Goal: Information Seeking & Learning: Learn about a topic

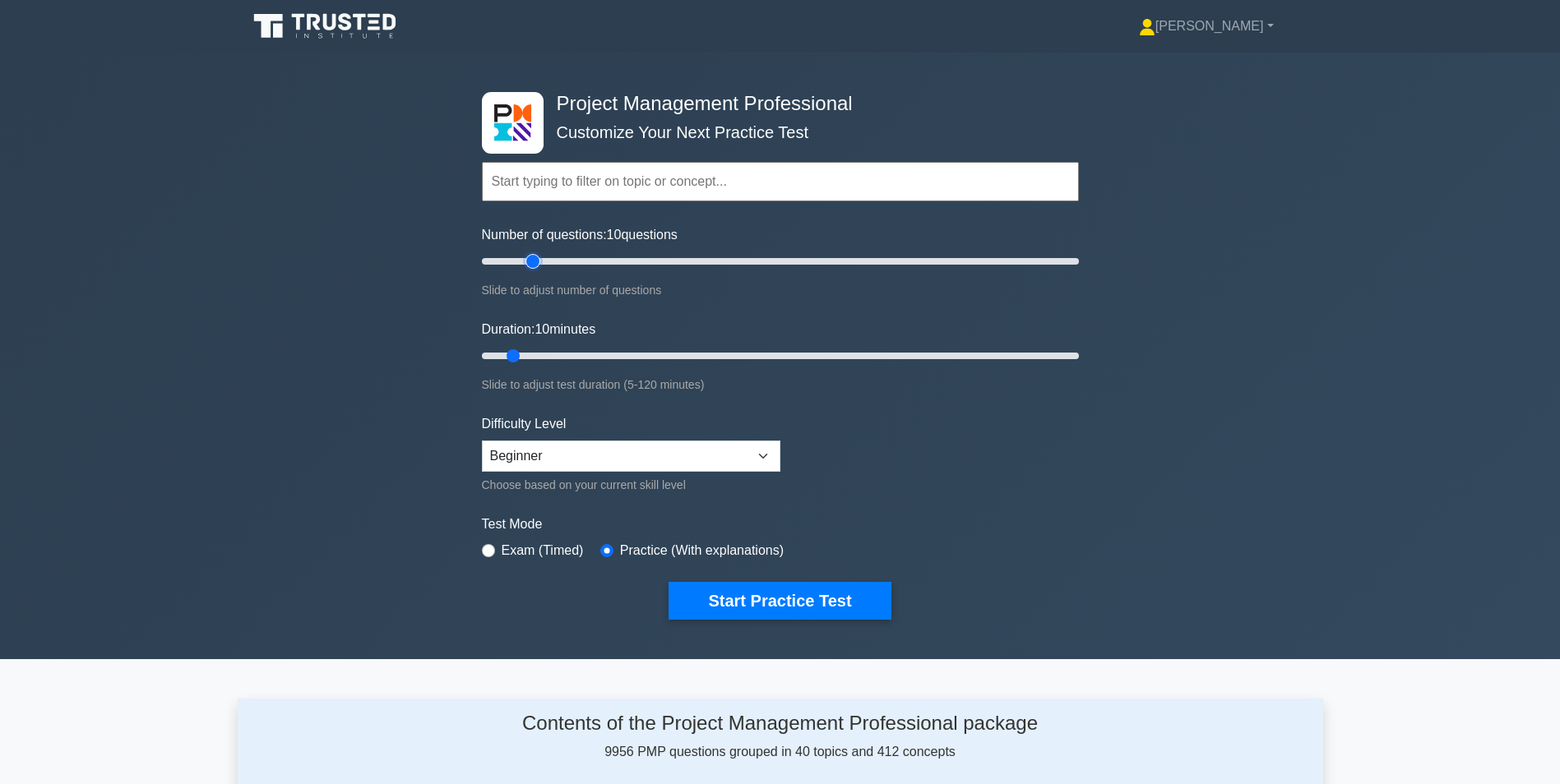
type input "20"
click at [536, 260] on input "Number of questions: 10 questions" at bounding box center [780, 261] width 597 height 20
click at [541, 355] on input "Duration: 10 minutes" at bounding box center [780, 356] width 597 height 20
type input "20"
click at [568, 355] on input "Duration: 20 minutes" at bounding box center [780, 356] width 597 height 20
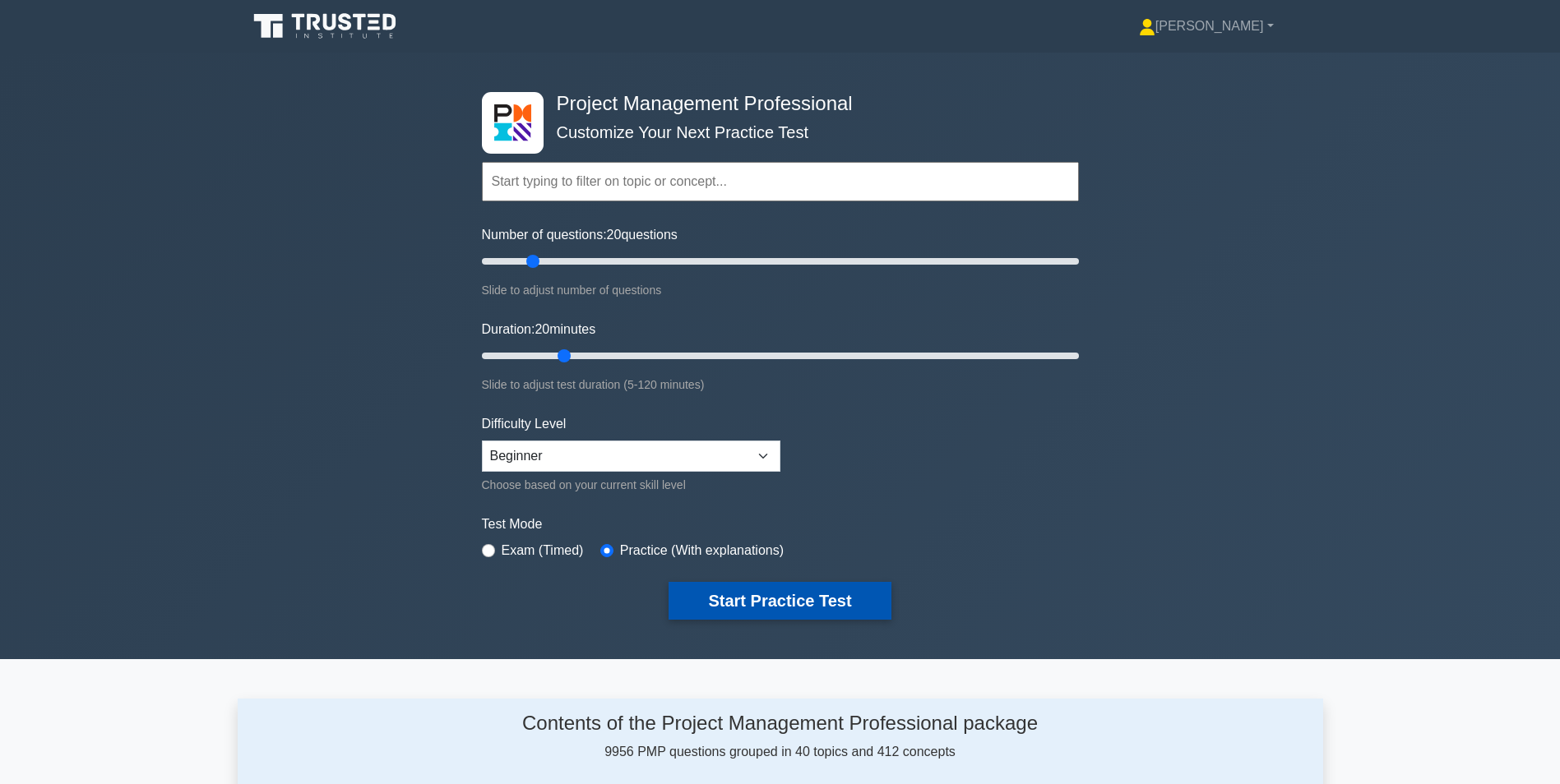
click at [789, 603] on button "Start Practice Test" at bounding box center [780, 601] width 222 height 38
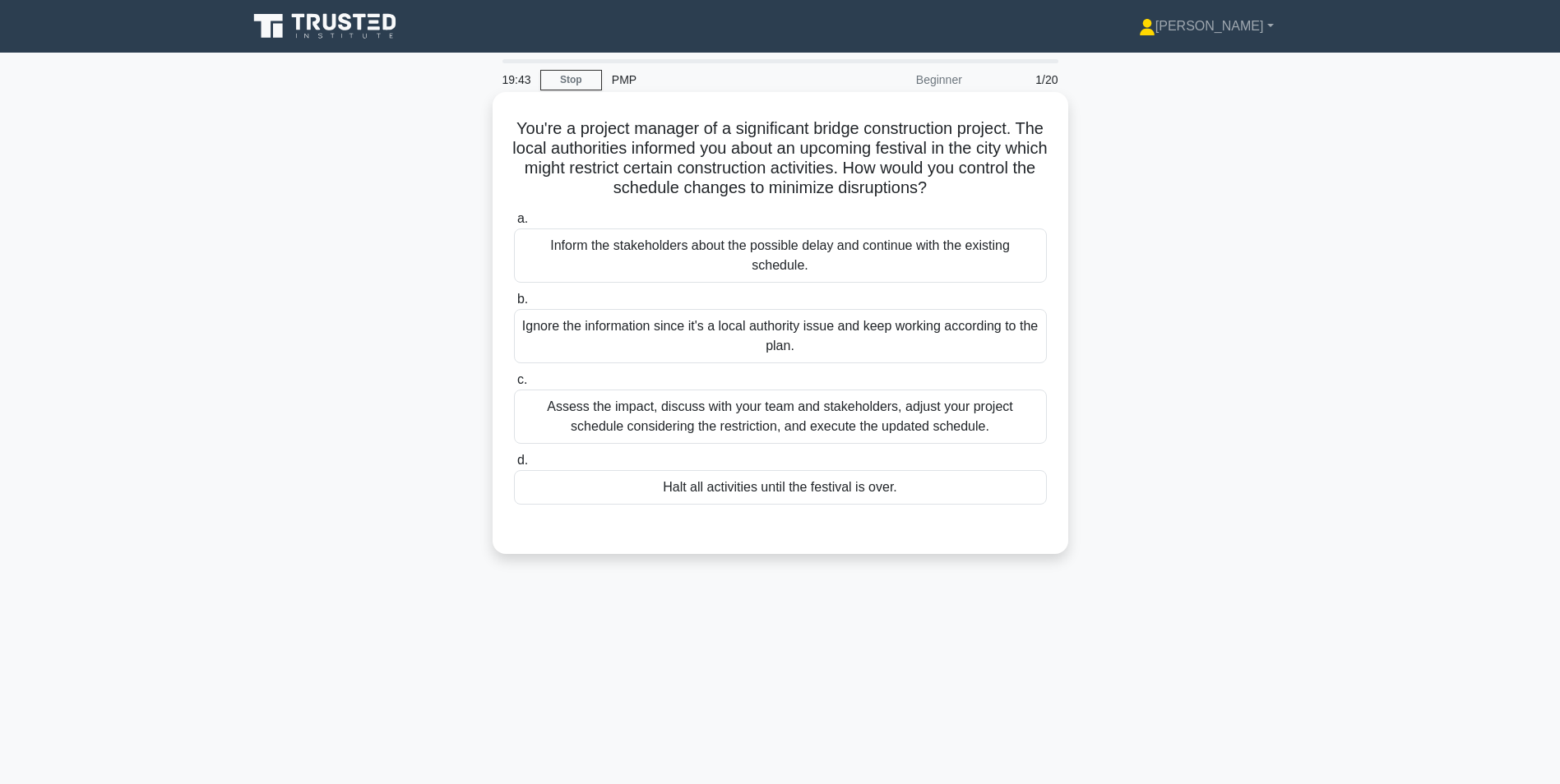
click at [777, 416] on div "Assess the impact, discuss with your team and stakeholders, adjust your project…" at bounding box center [781, 416] width 533 height 54
click at [514, 386] on input "c. Assess the impact, discuss with your team and stakeholders, adjust your proj…" at bounding box center [514, 380] width 0 height 10
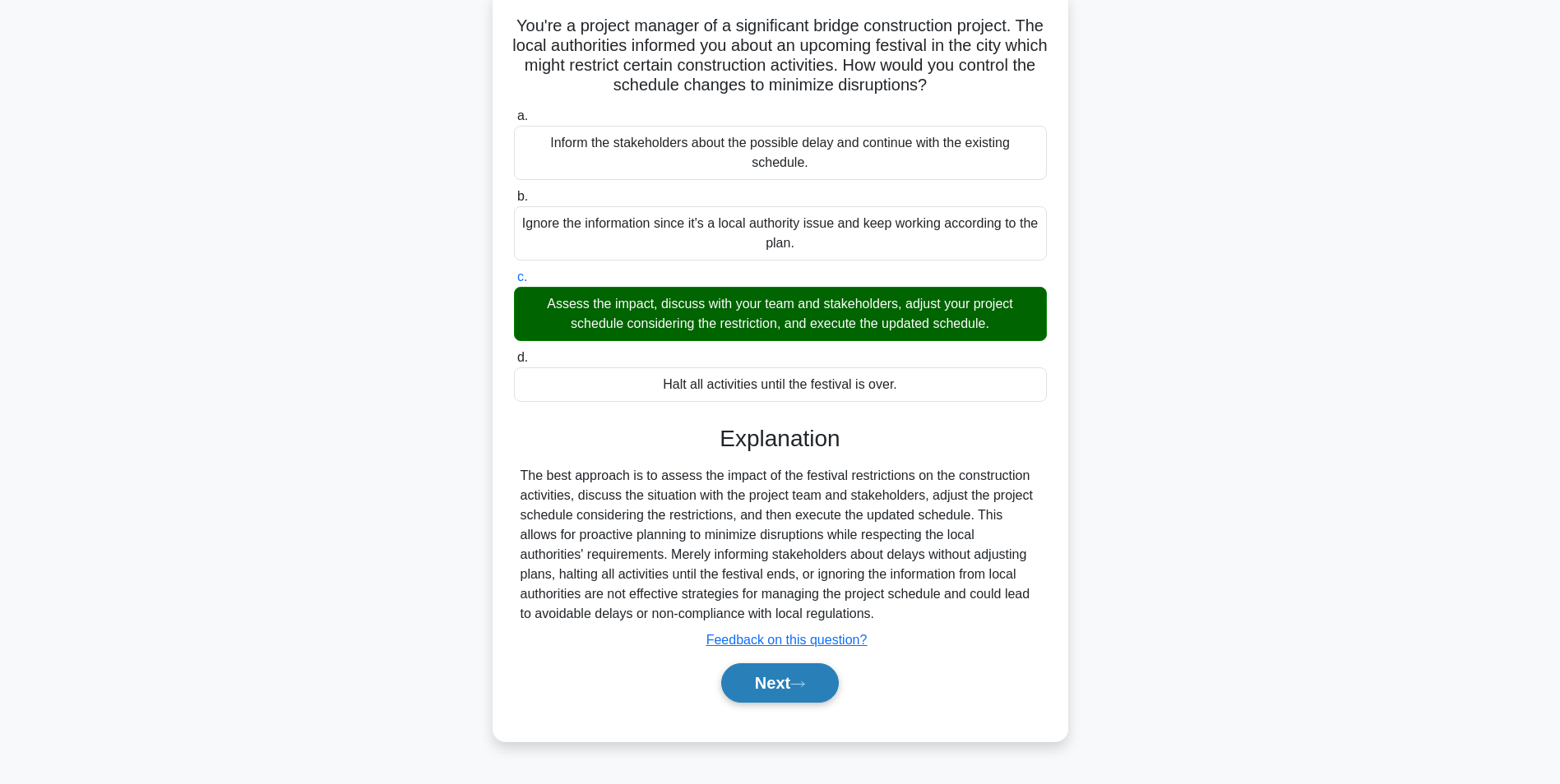
scroll to position [104, 0]
click at [779, 689] on button "Next" at bounding box center [780, 683] width 118 height 40
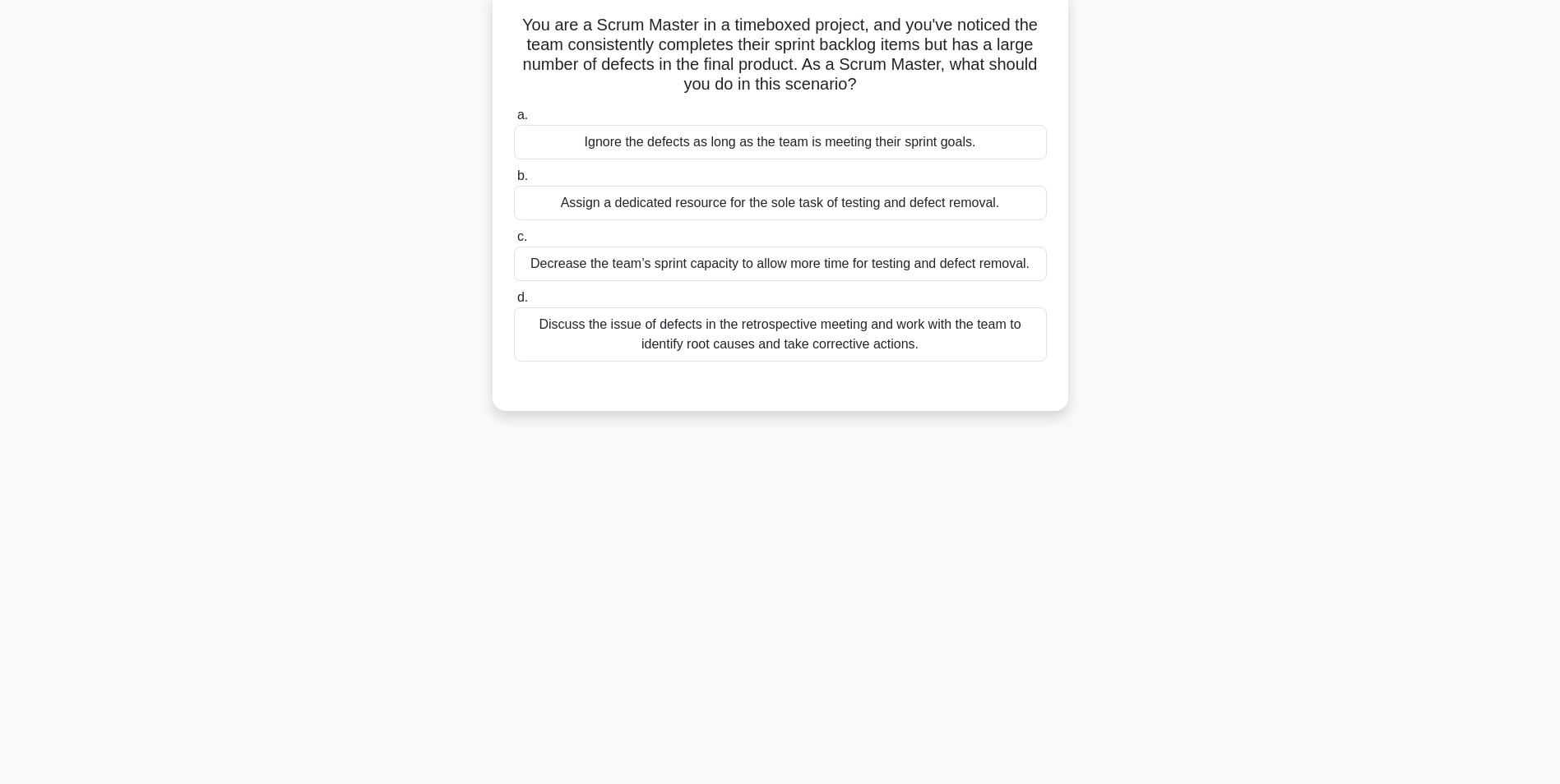
click at [718, 342] on div "Discuss the issue of defects in the retrospective meeting and work with the tea…" at bounding box center [781, 334] width 533 height 54
click at [514, 303] on input "d. Discuss the issue of defects in the retrospective meeting and work with the …" at bounding box center [514, 297] width 0 height 10
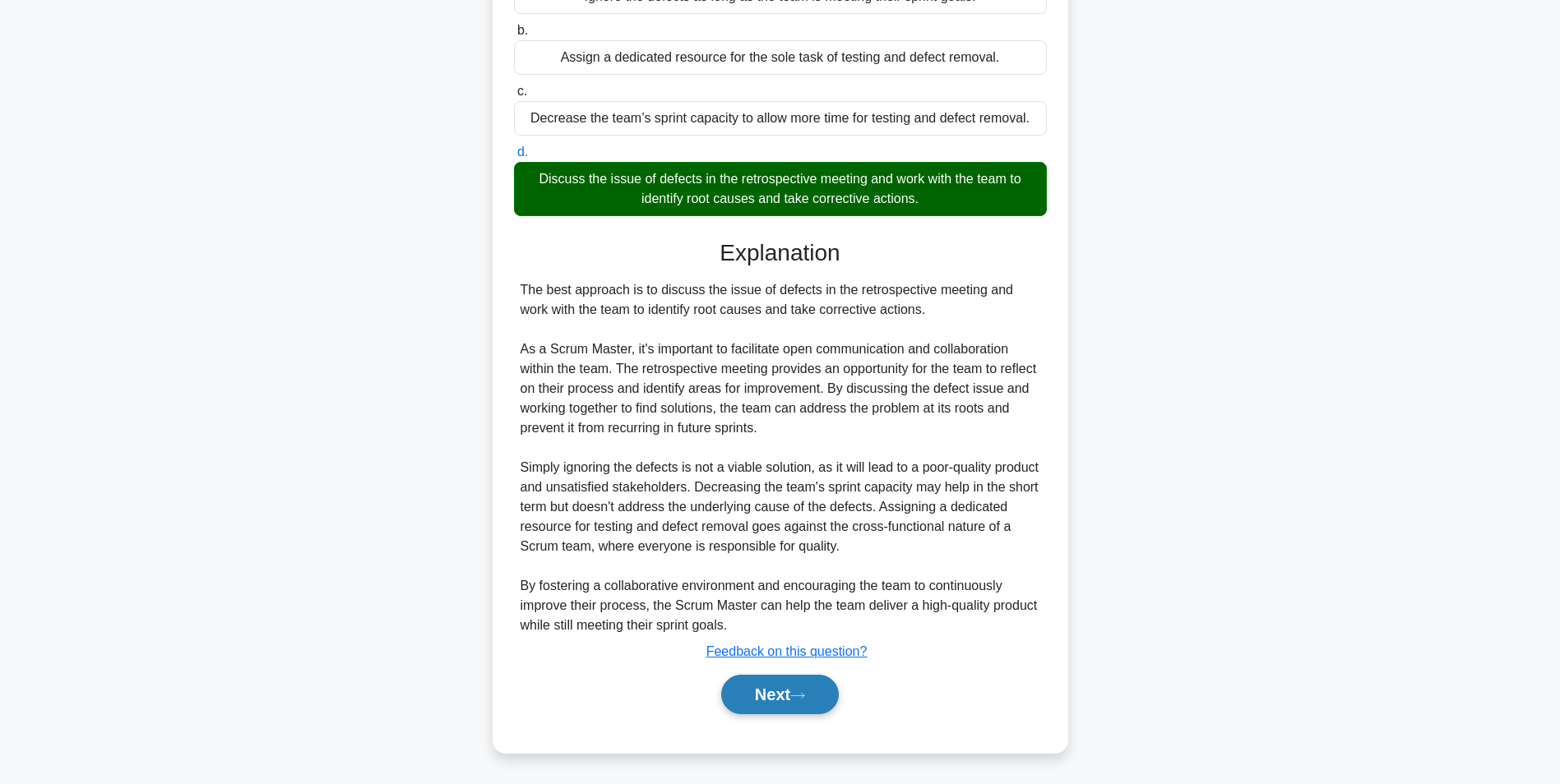
click at [767, 685] on button "Next" at bounding box center [780, 695] width 118 height 40
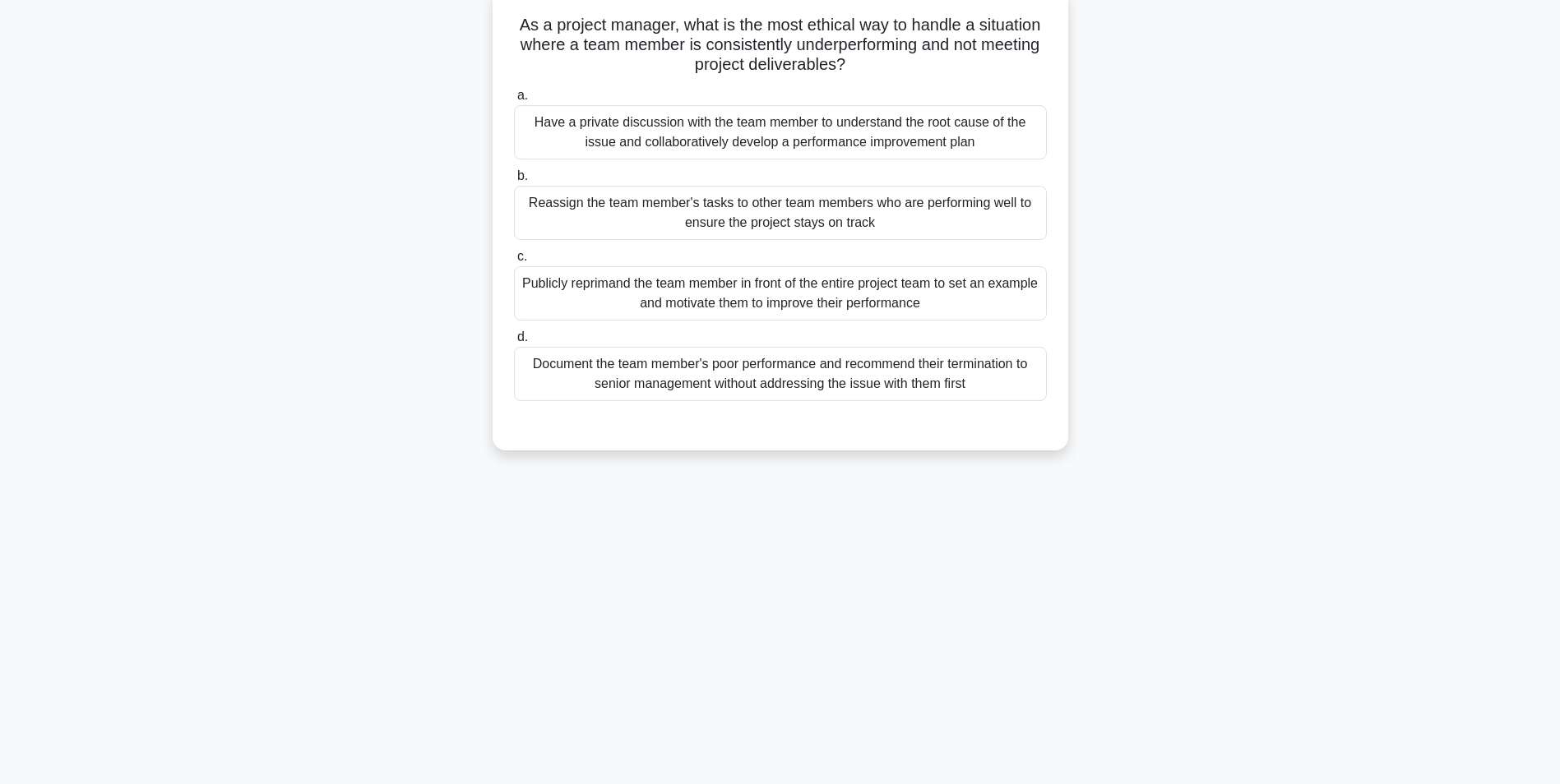
click at [806, 138] on div "Have a private discussion with the team member to understand the root cause of …" at bounding box center [781, 132] width 533 height 54
click at [514, 101] on input "a. Have a private discussion with the team member to understand the root cause …" at bounding box center [514, 95] width 0 height 10
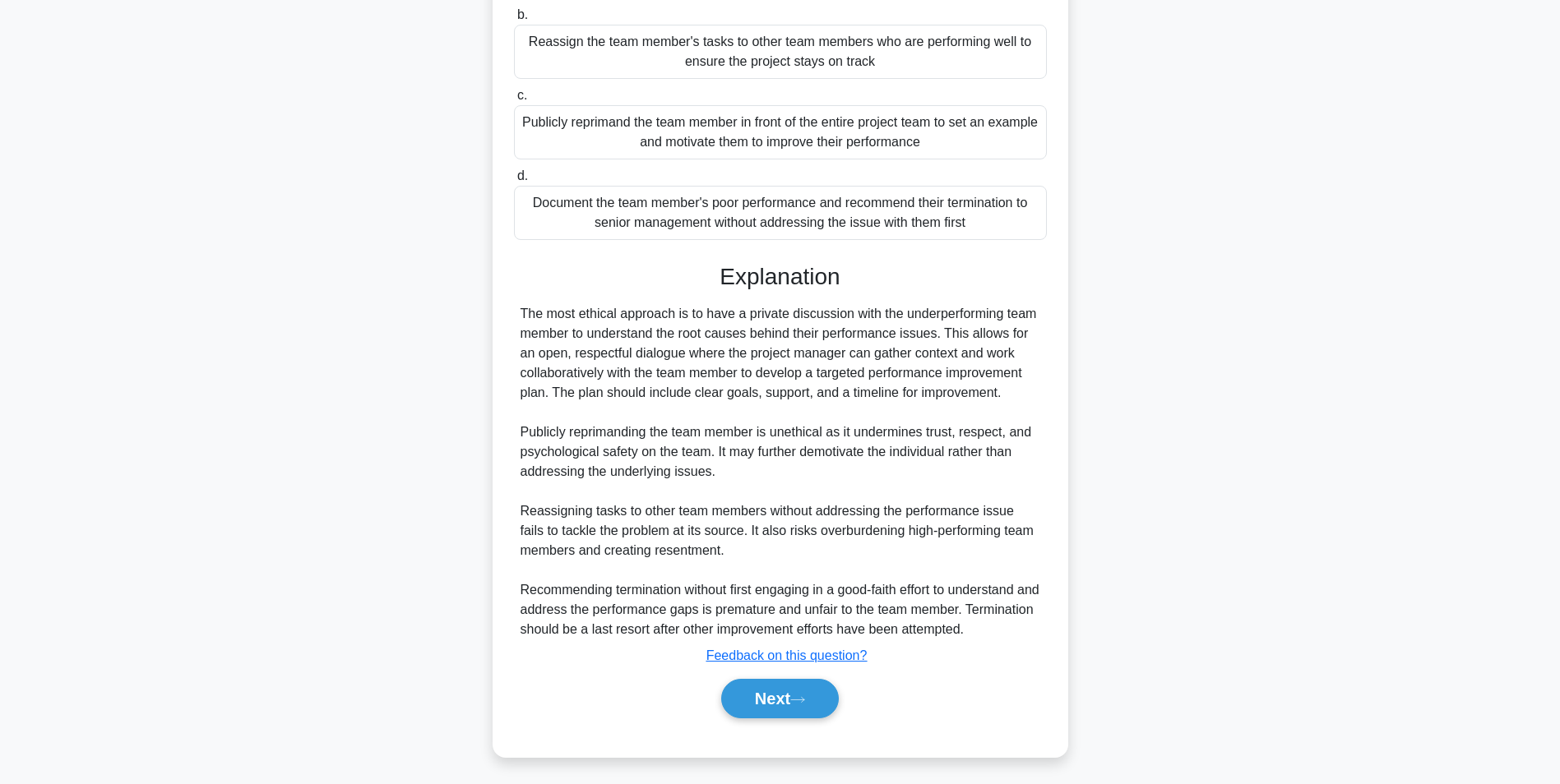
scroll to position [270, 0]
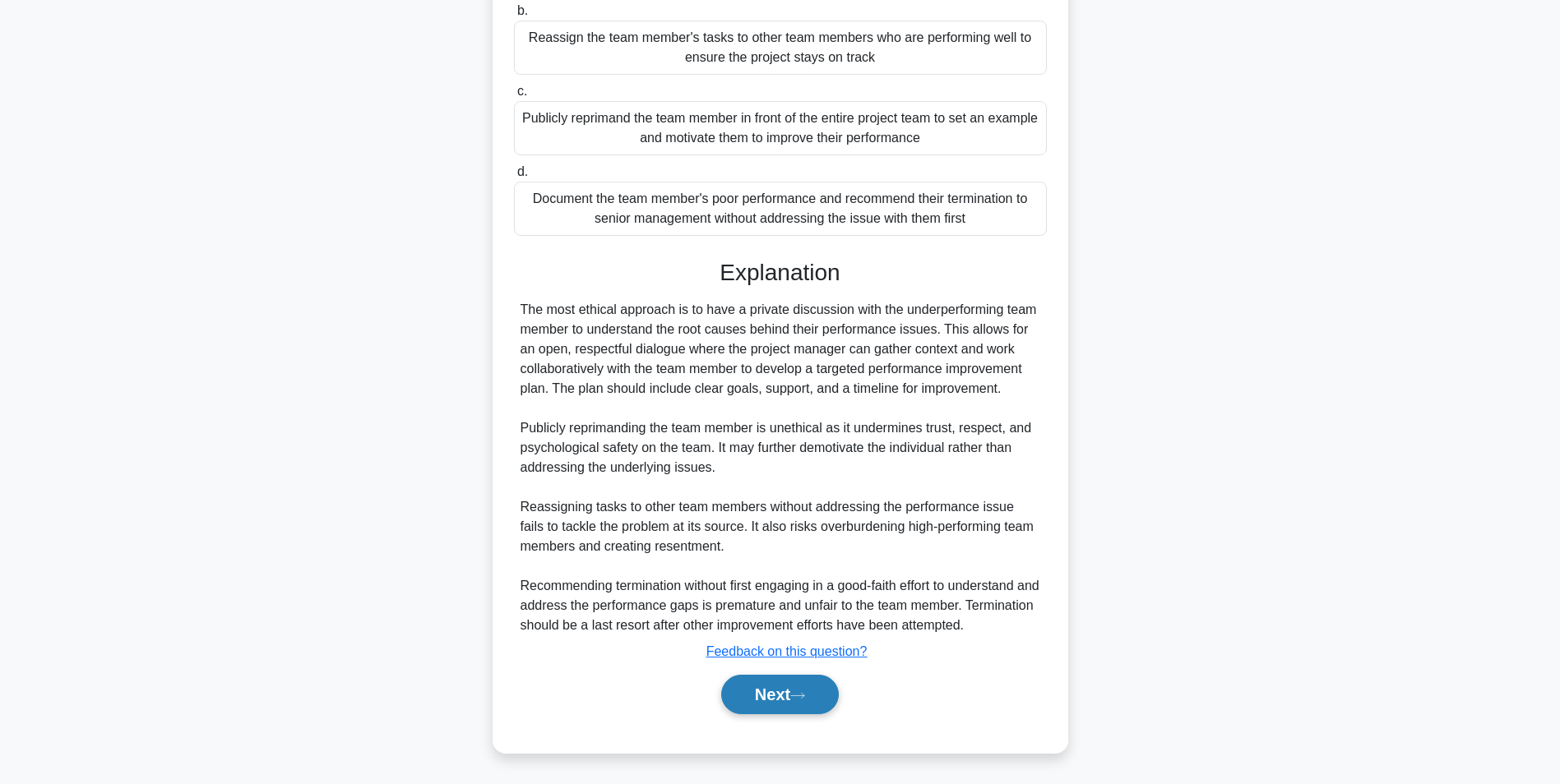
click at [777, 689] on button "Next" at bounding box center [780, 695] width 118 height 40
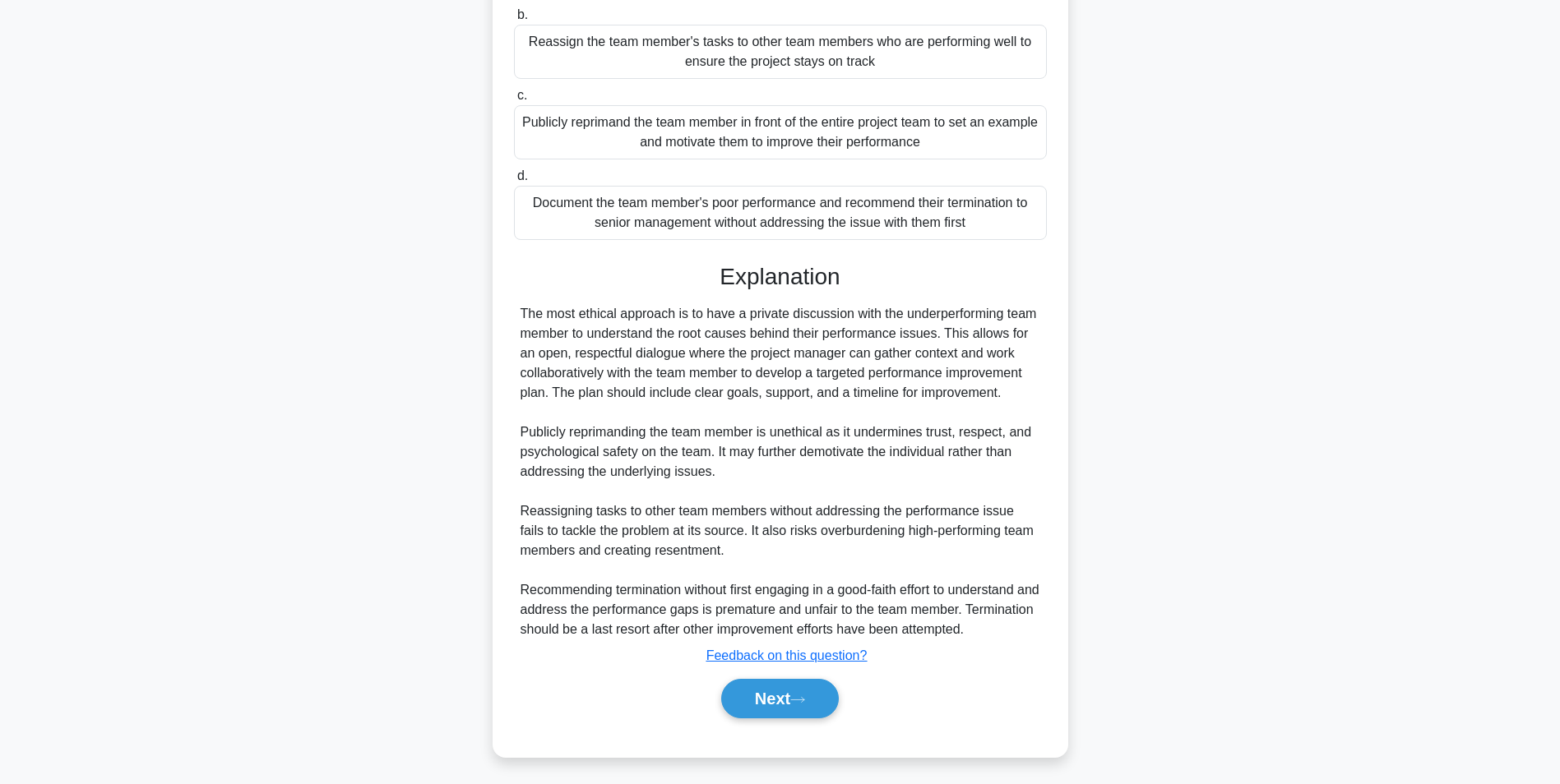
scroll to position [104, 0]
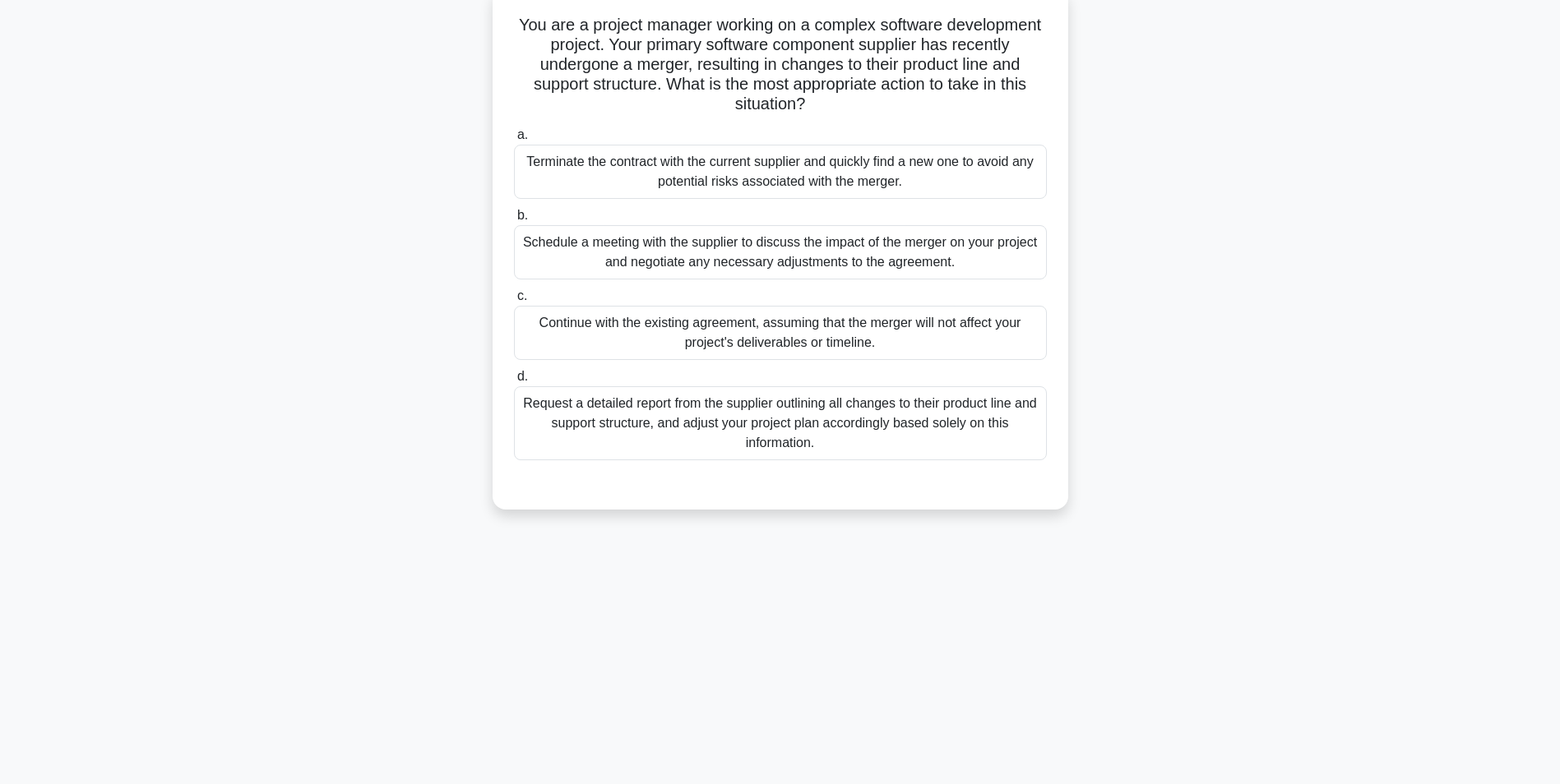
click at [734, 258] on div "Schedule a meeting with the supplier to discuss the impact of the merger on you…" at bounding box center [781, 252] width 533 height 54
click at [514, 221] on input "b. Schedule a meeting with the supplier to discuss the impact of the merger on …" at bounding box center [514, 216] width 0 height 10
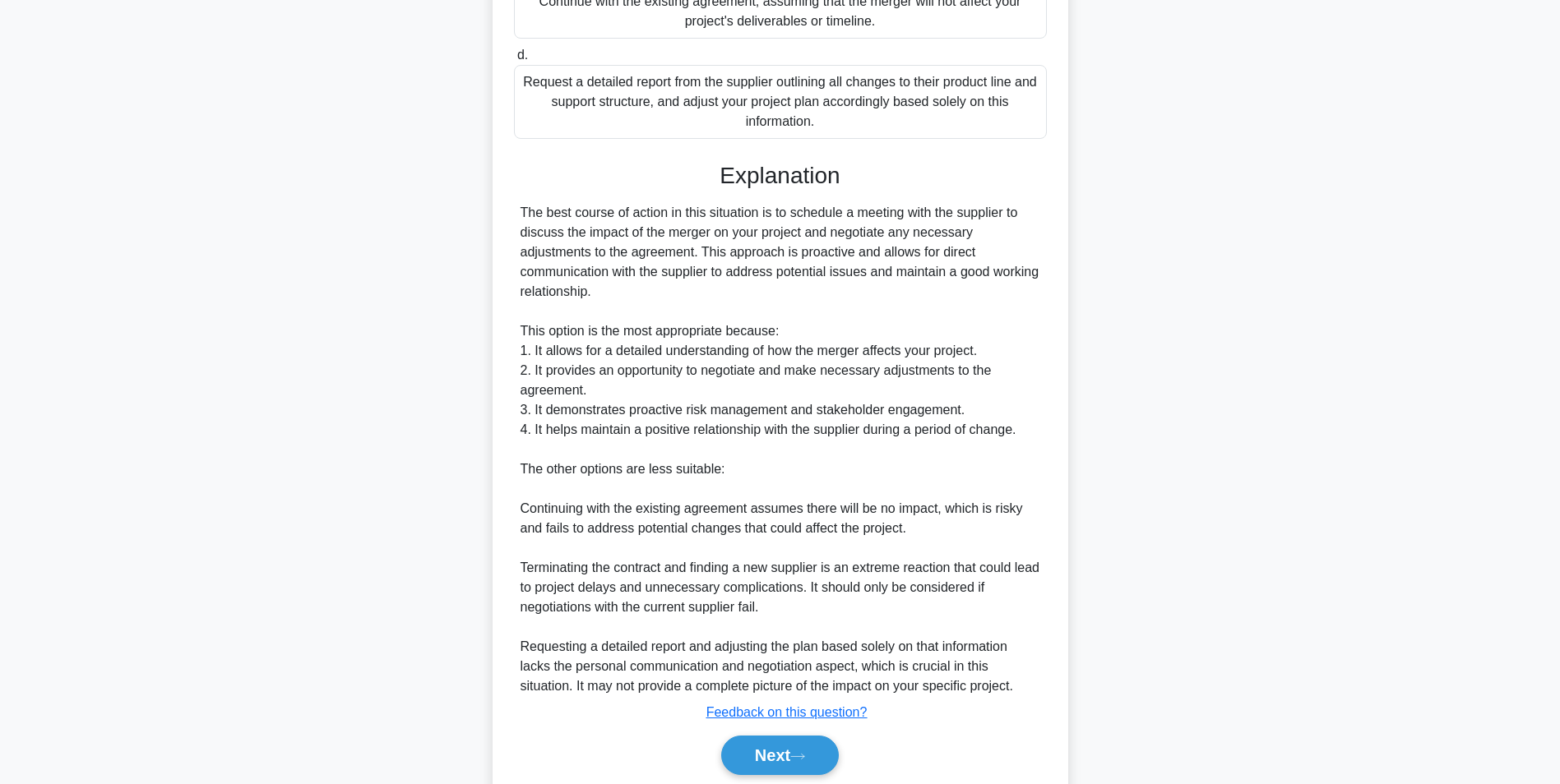
scroll to position [432, 0]
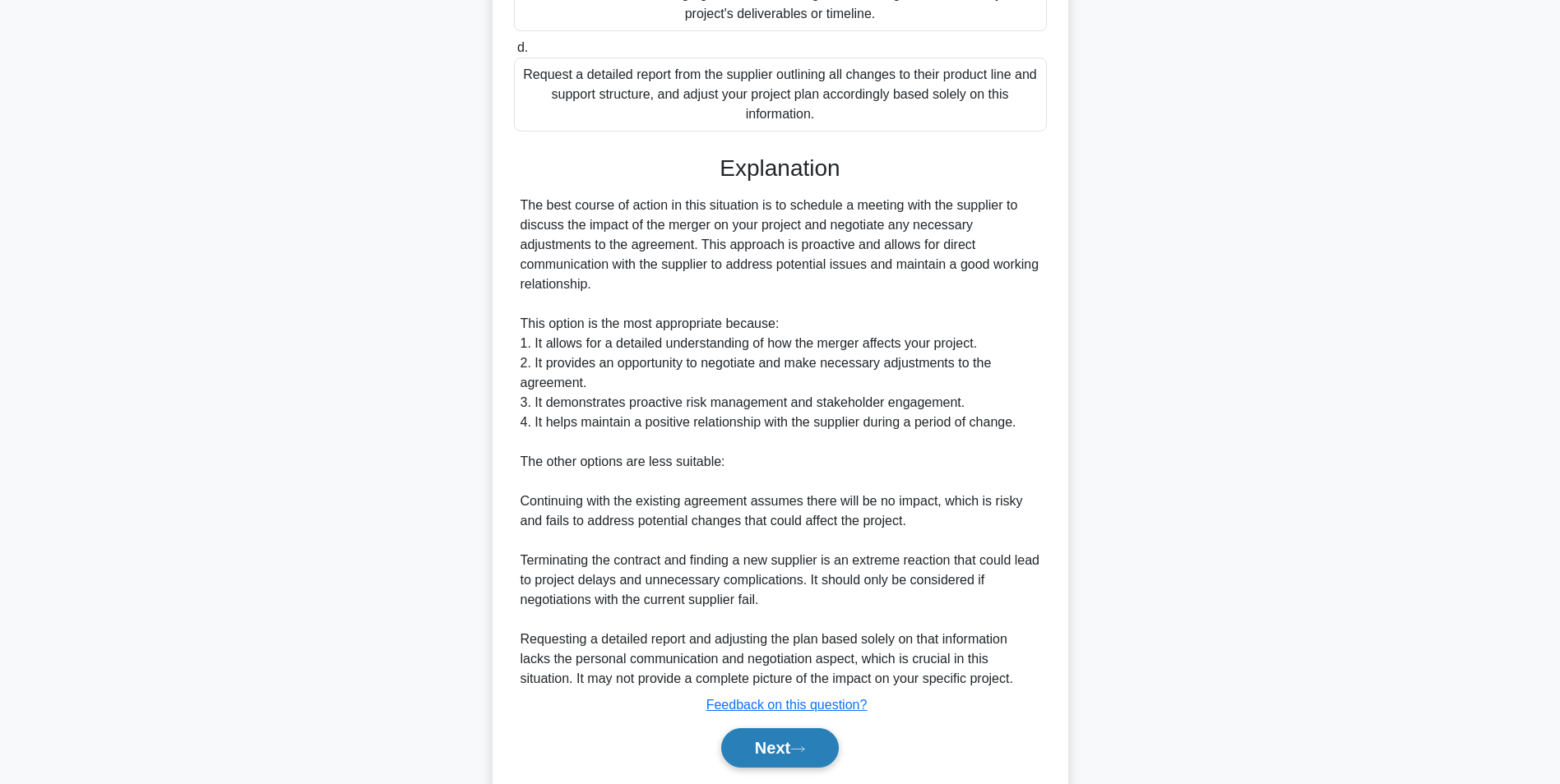
click at [736, 742] on button "Next" at bounding box center [780, 748] width 118 height 40
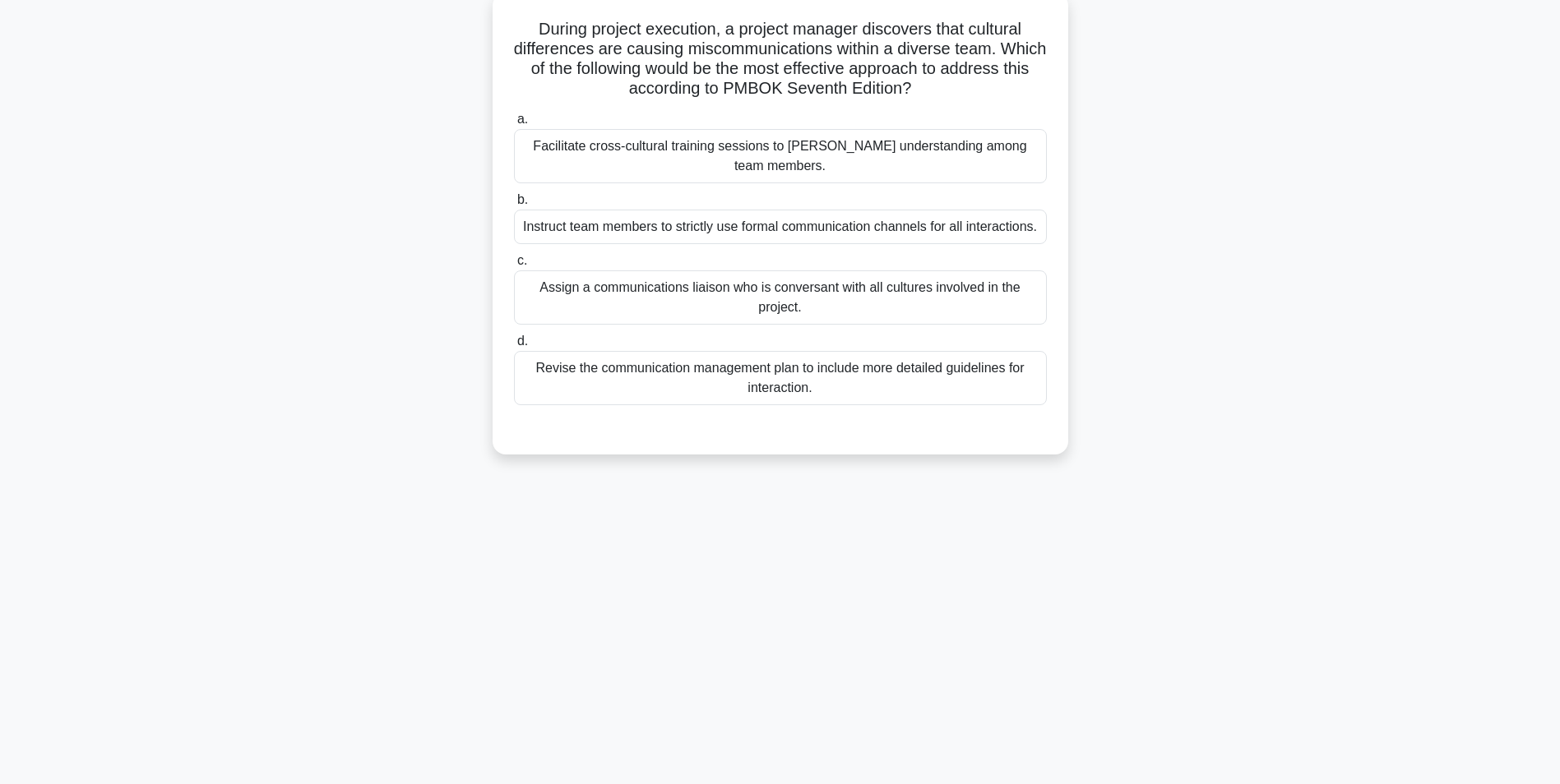
scroll to position [104, 0]
click at [689, 143] on div "Facilitate cross-cultural training sessions to foster understanding among team …" at bounding box center [781, 151] width 533 height 54
click at [514, 121] on input "a. Facilitate cross-cultural training sessions to foster understanding among te…" at bounding box center [514, 115] width 0 height 10
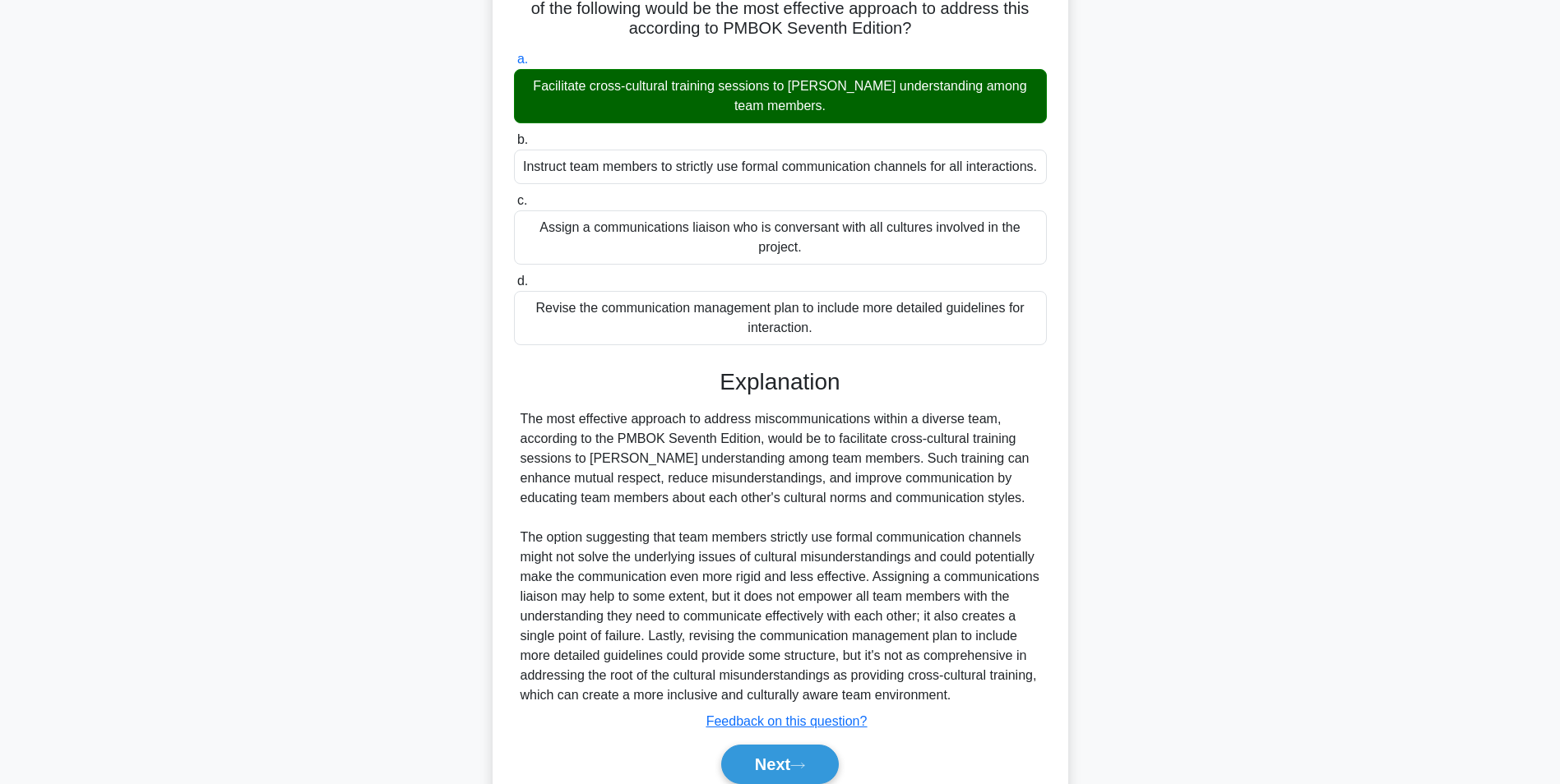
scroll to position [230, 0]
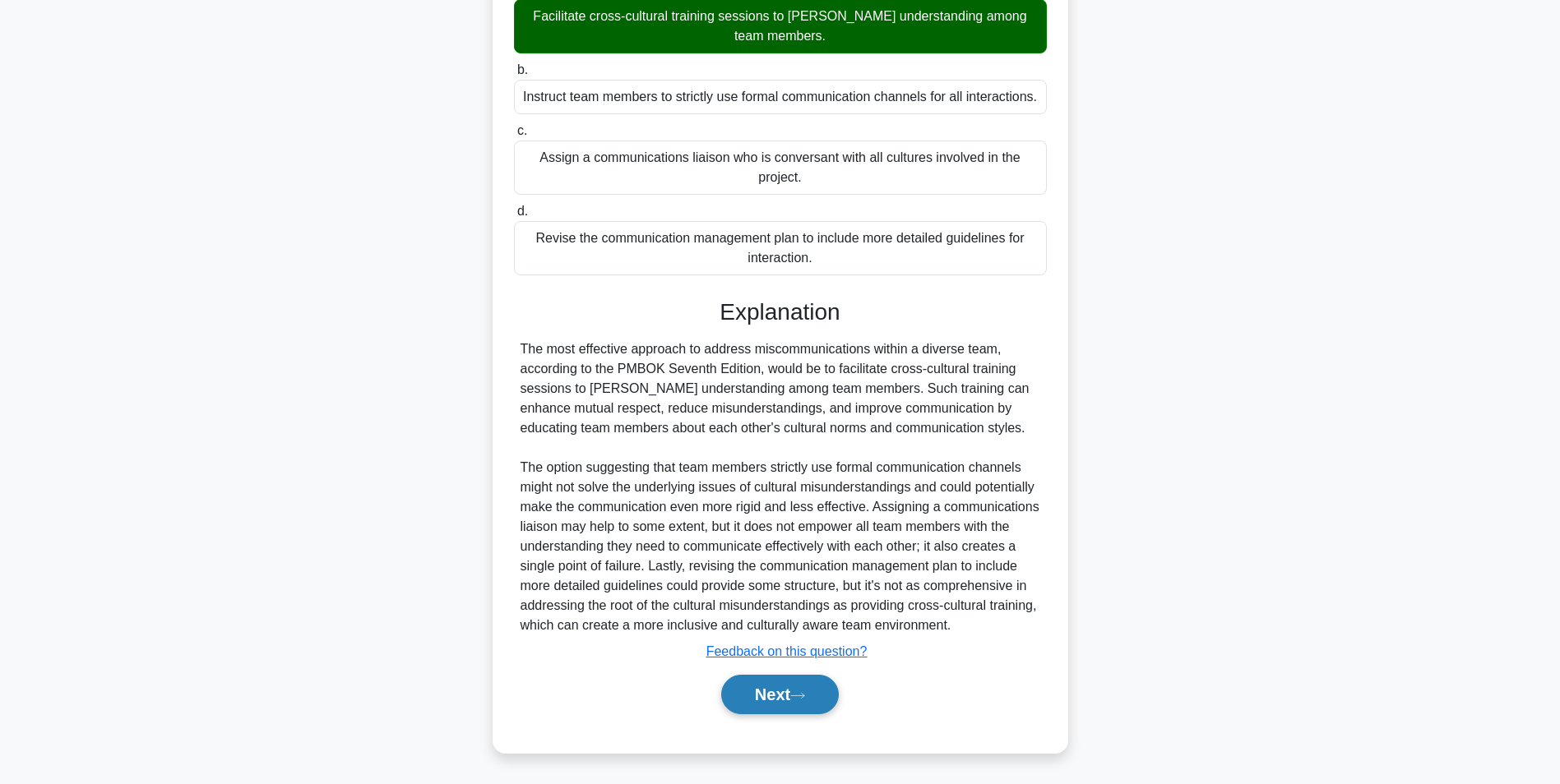
click at [783, 701] on button "Next" at bounding box center [780, 695] width 118 height 40
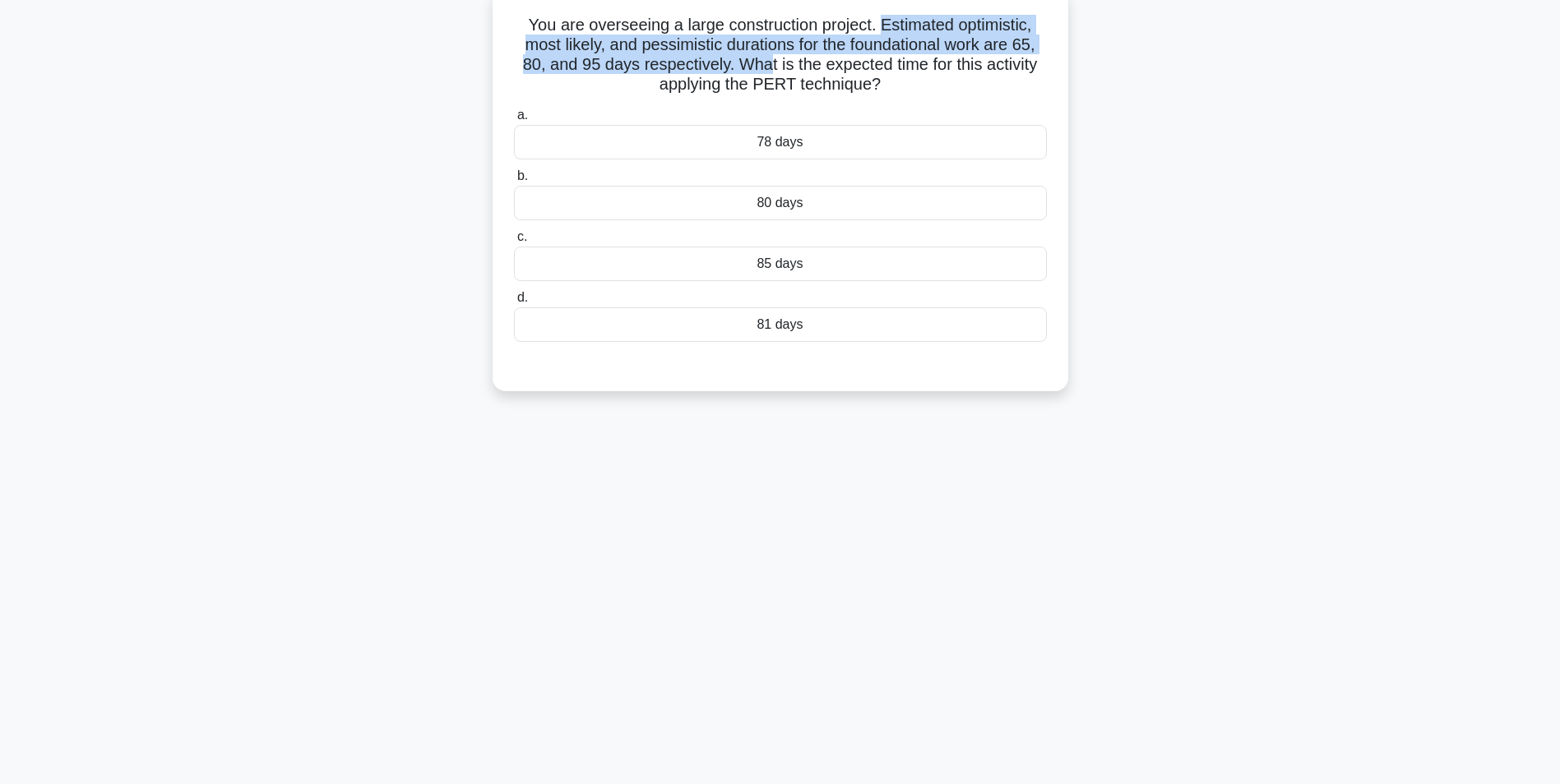
drag, startPoint x: 886, startPoint y: 23, endPoint x: 770, endPoint y: 56, distance: 120.6
click at [770, 56] on h5 "You are overseeing a large construction project. Estimated optimistic, most lik…" at bounding box center [781, 55] width 537 height 81
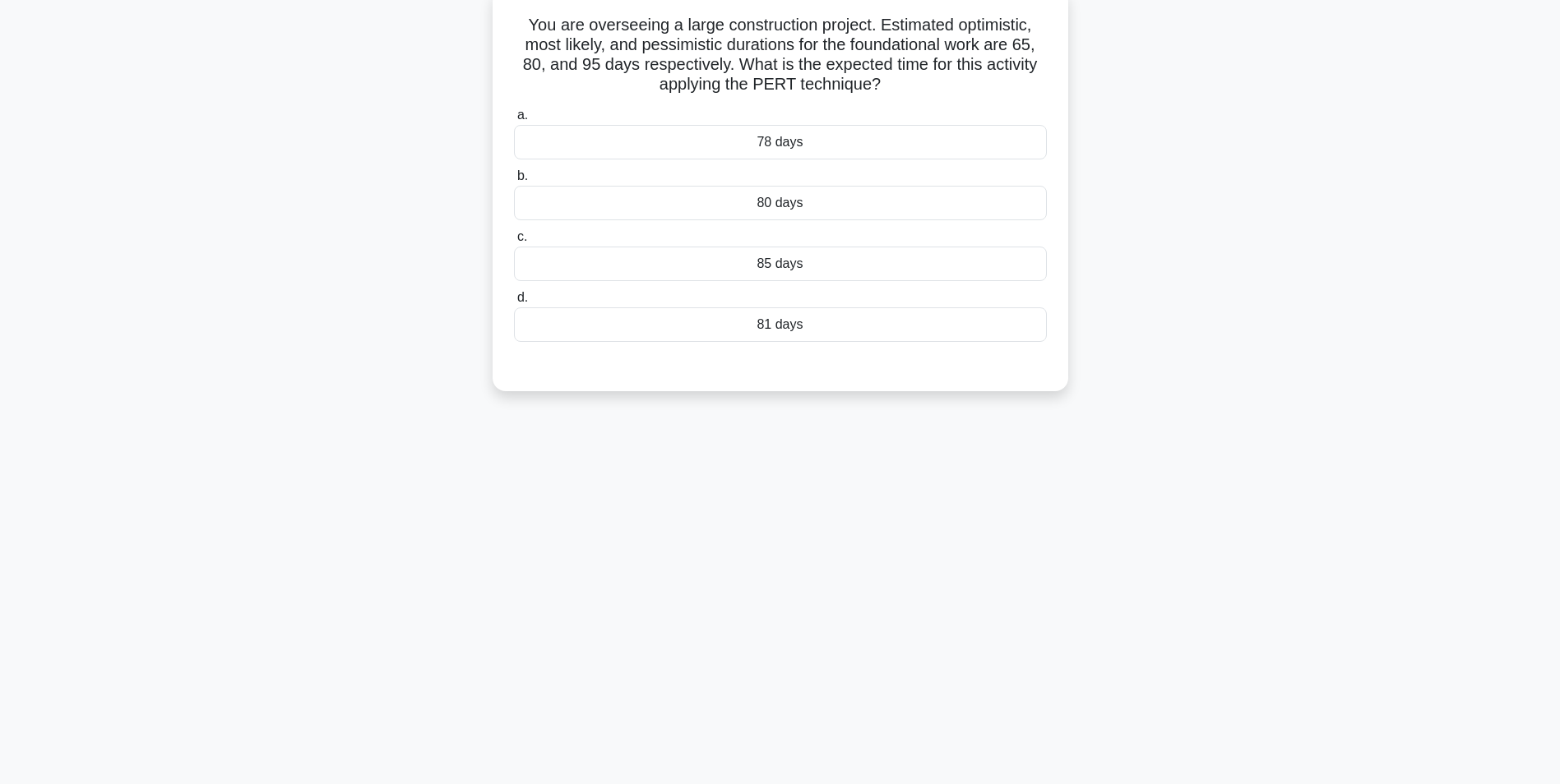
click at [778, 215] on div "80 days" at bounding box center [781, 203] width 533 height 34
click at [514, 181] on input "b. 80 days" at bounding box center [514, 176] width 0 height 10
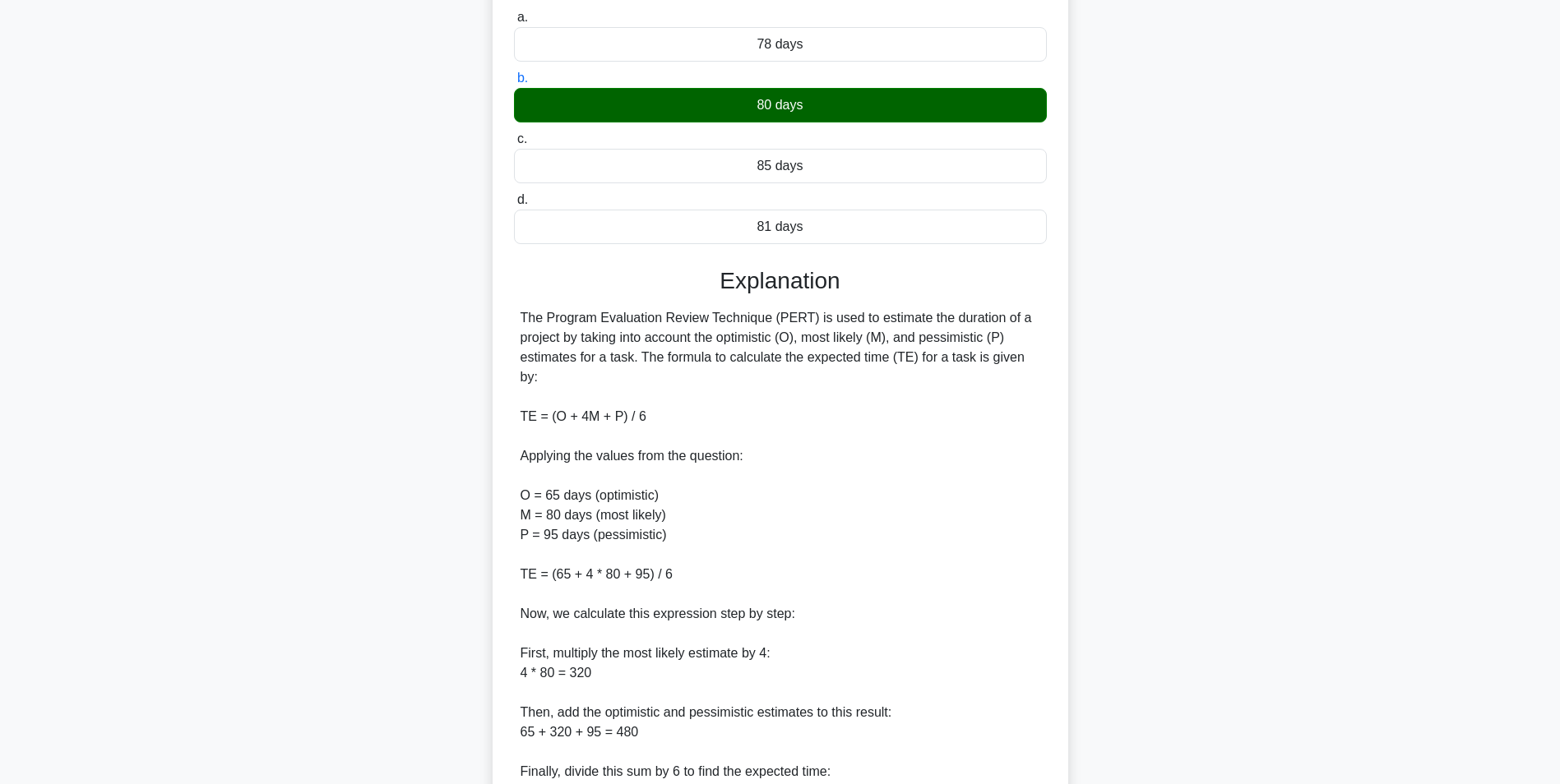
scroll to position [388, 0]
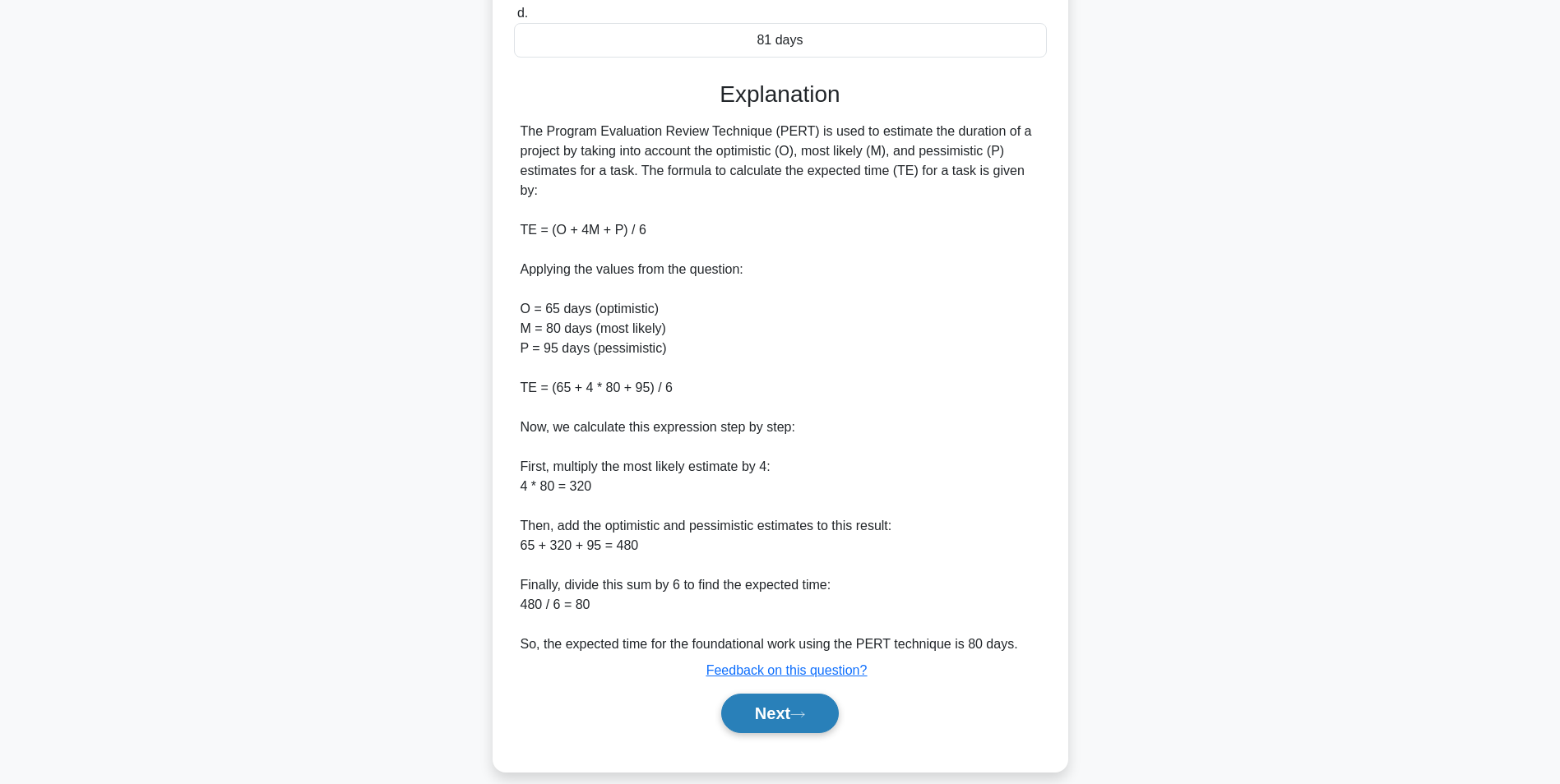
click at [781, 696] on button "Next" at bounding box center [780, 714] width 118 height 40
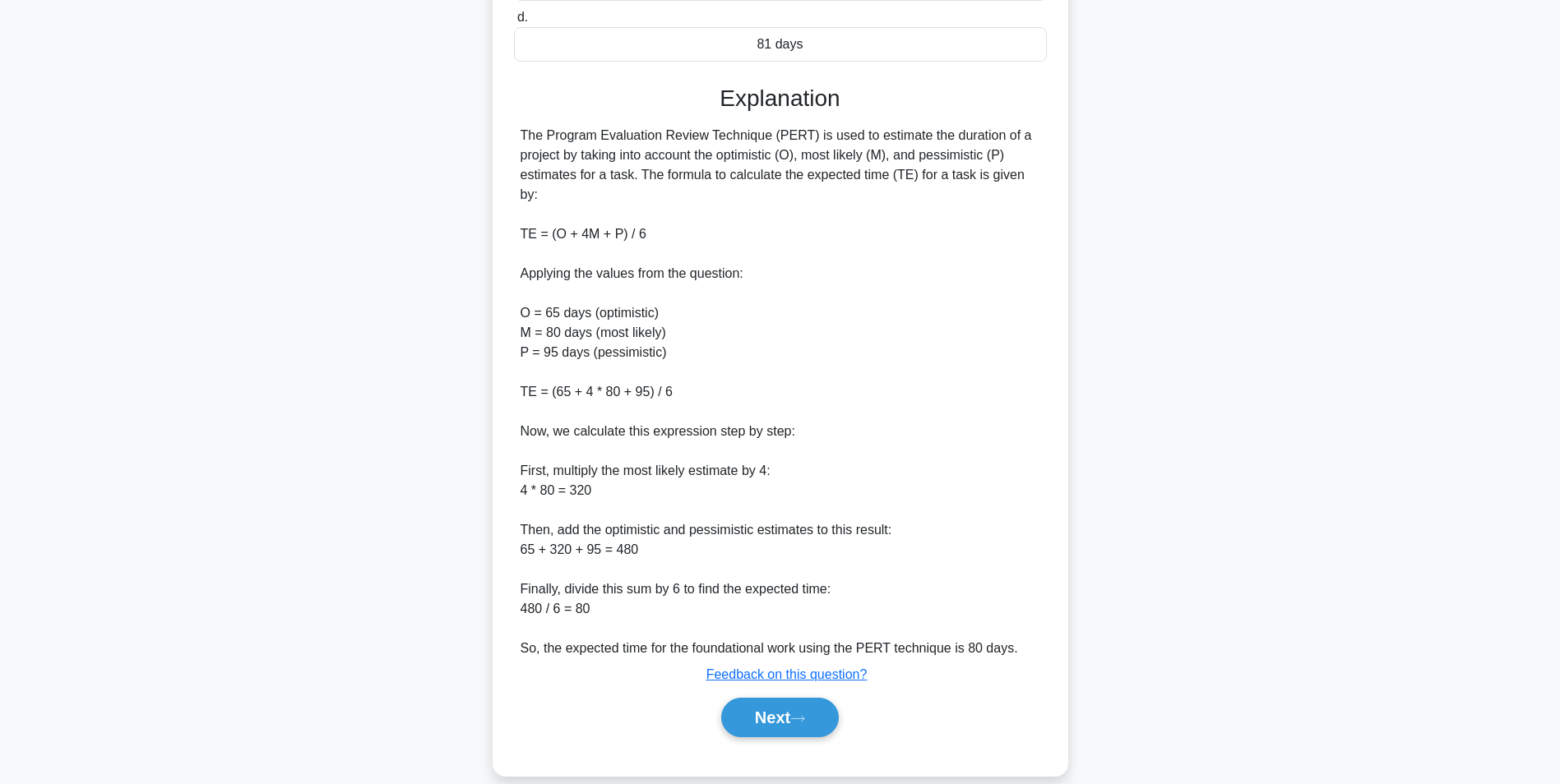
scroll to position [104, 0]
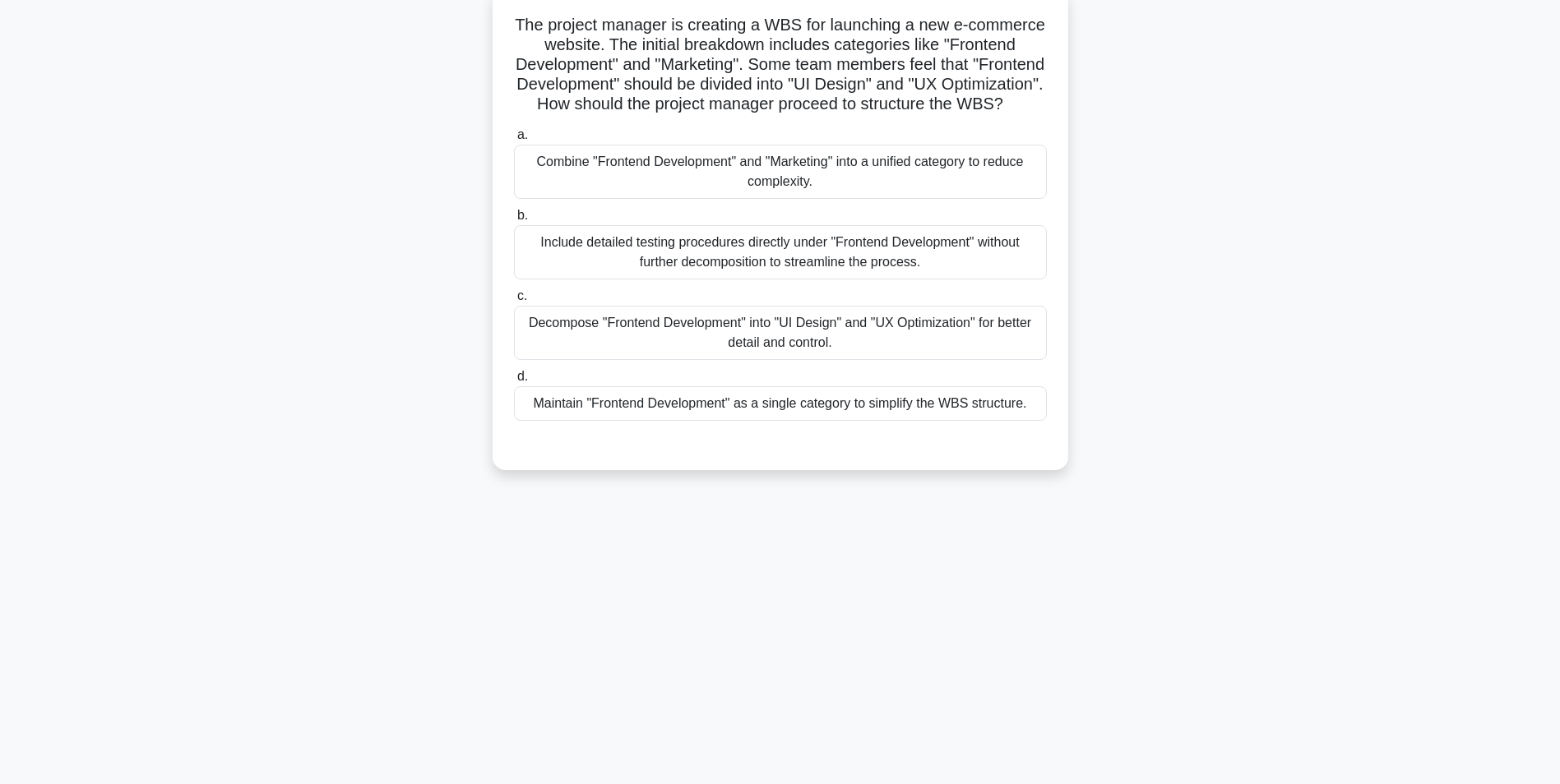
click at [816, 360] on div "Decompose "Frontend Development" into "UI Design" and "UX Optimization" for bet…" at bounding box center [781, 333] width 533 height 54
click at [514, 302] on input "c. Decompose "Frontend Development" into "UI Design" and "UX Optimization" for …" at bounding box center [514, 297] width 0 height 10
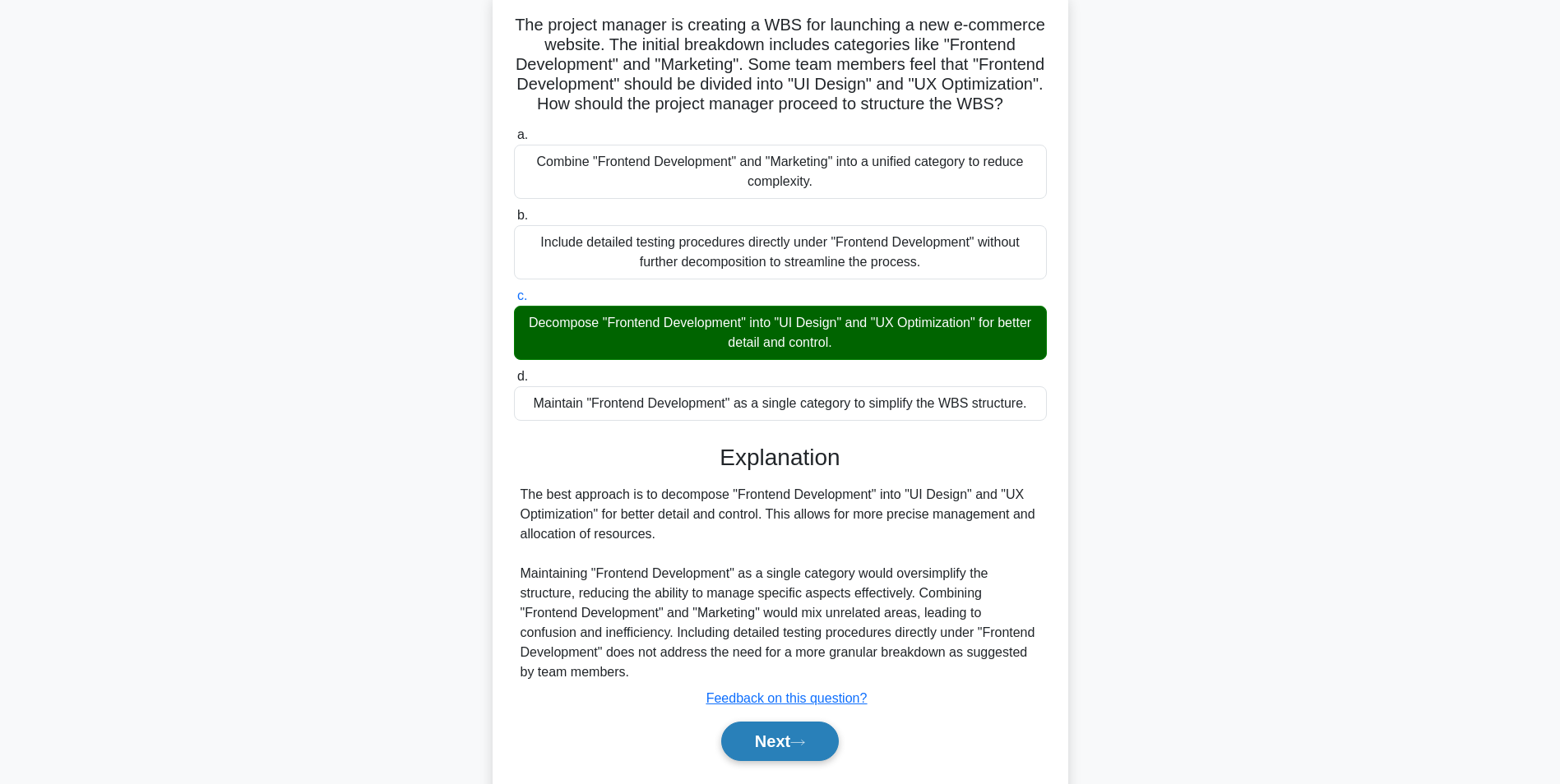
click at [763, 753] on button "Next" at bounding box center [780, 742] width 118 height 40
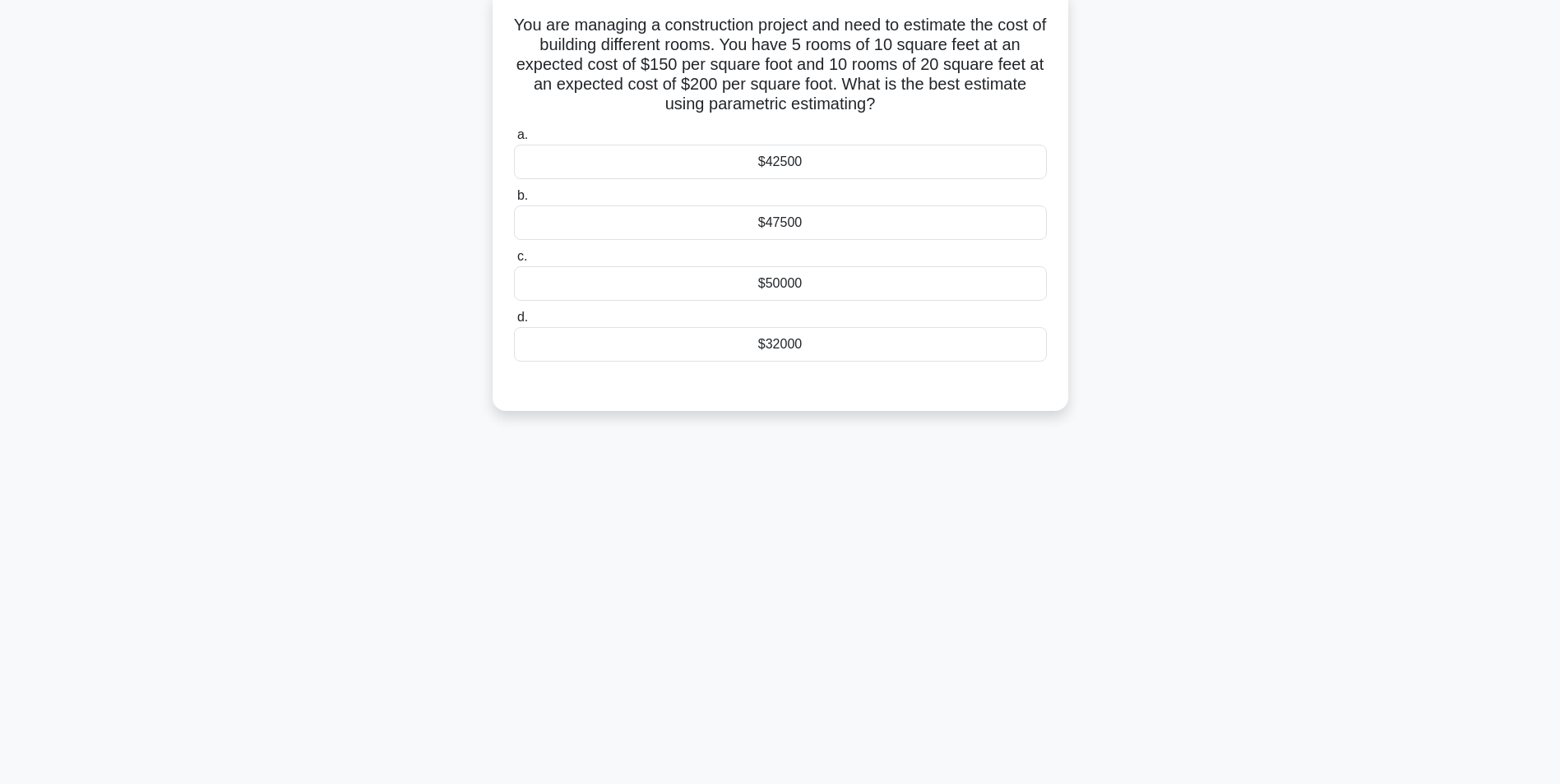
drag, startPoint x: 520, startPoint y: 23, endPoint x: 807, endPoint y: 347, distance: 432.8
click at [807, 347] on div "You are managing a construction project and need to estimate the cost of buildi…" at bounding box center [781, 199] width 562 height 409
drag, startPoint x: 807, startPoint y: 347, endPoint x: 793, endPoint y: 88, distance: 259.4
copy div "ou are managing a construction project and need to estimate the cost of buildin…"
click at [1389, 347] on main "12:11 Stop PMP Beginner 8/20 You are managing a construction project and need t…" at bounding box center [780, 367] width 1560 height 836
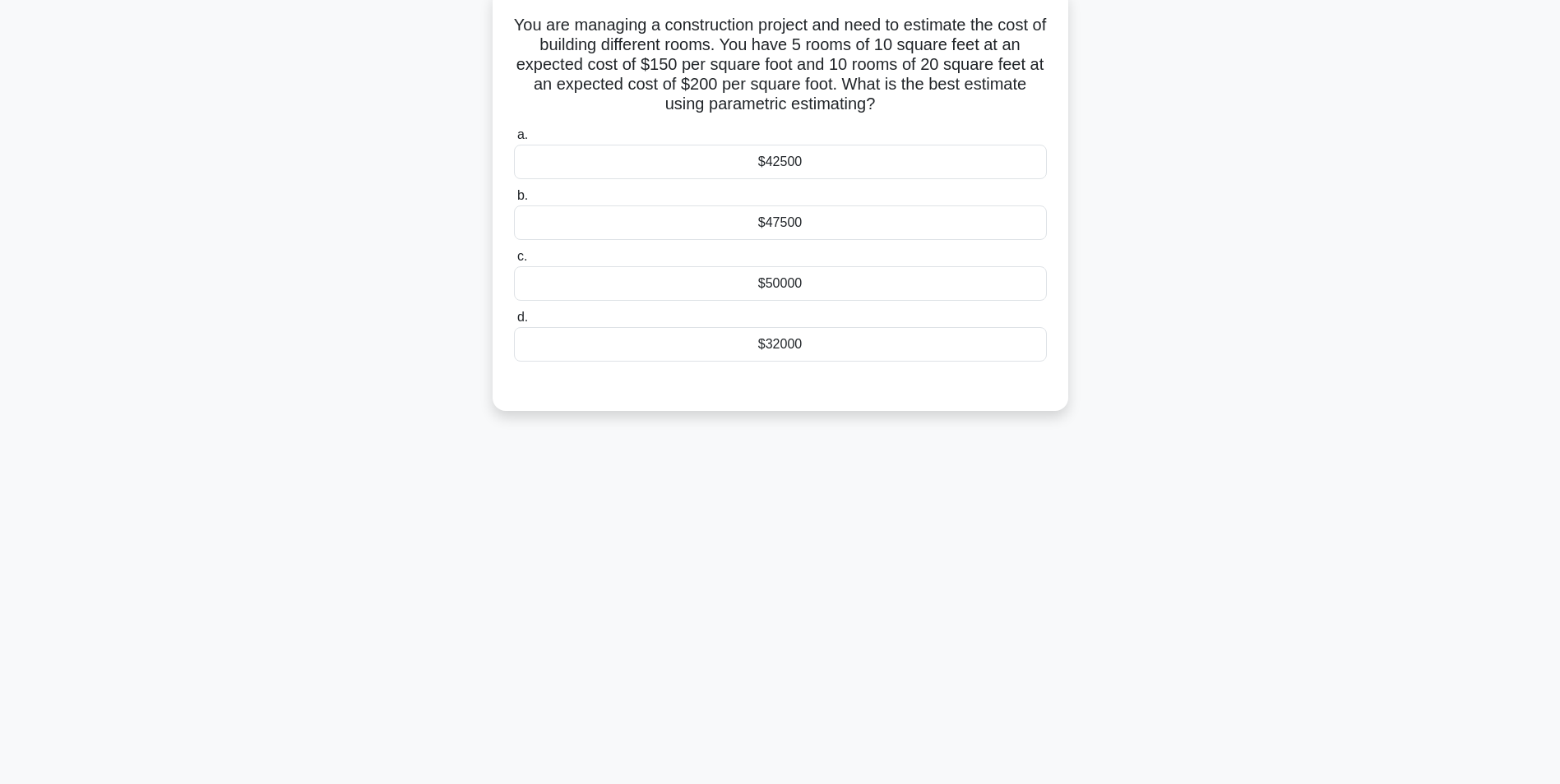
click at [794, 227] on div "$47500" at bounding box center [781, 223] width 533 height 34
click at [514, 201] on input "b. $47500" at bounding box center [514, 196] width 0 height 10
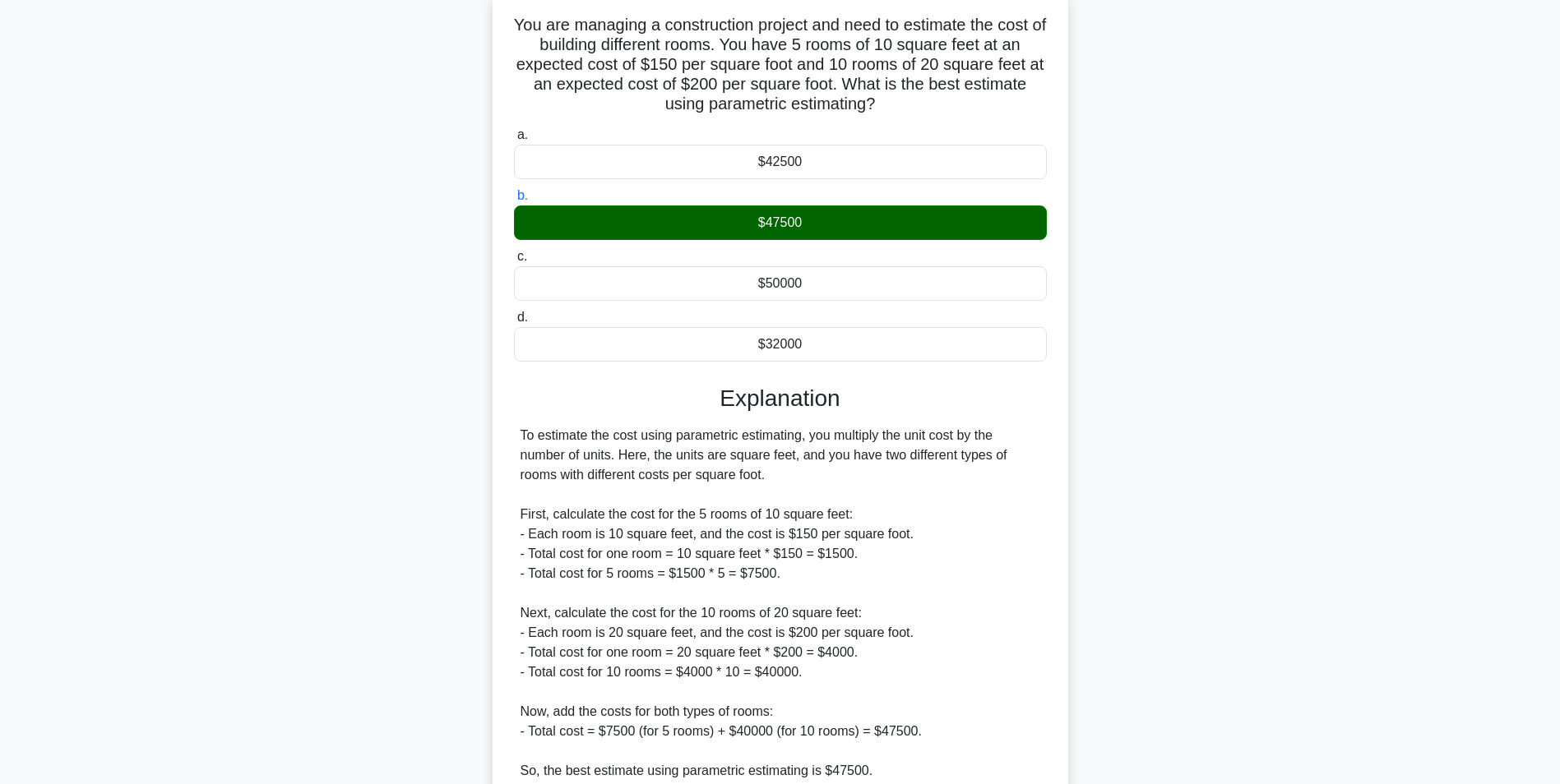
scroll to position [250, 0]
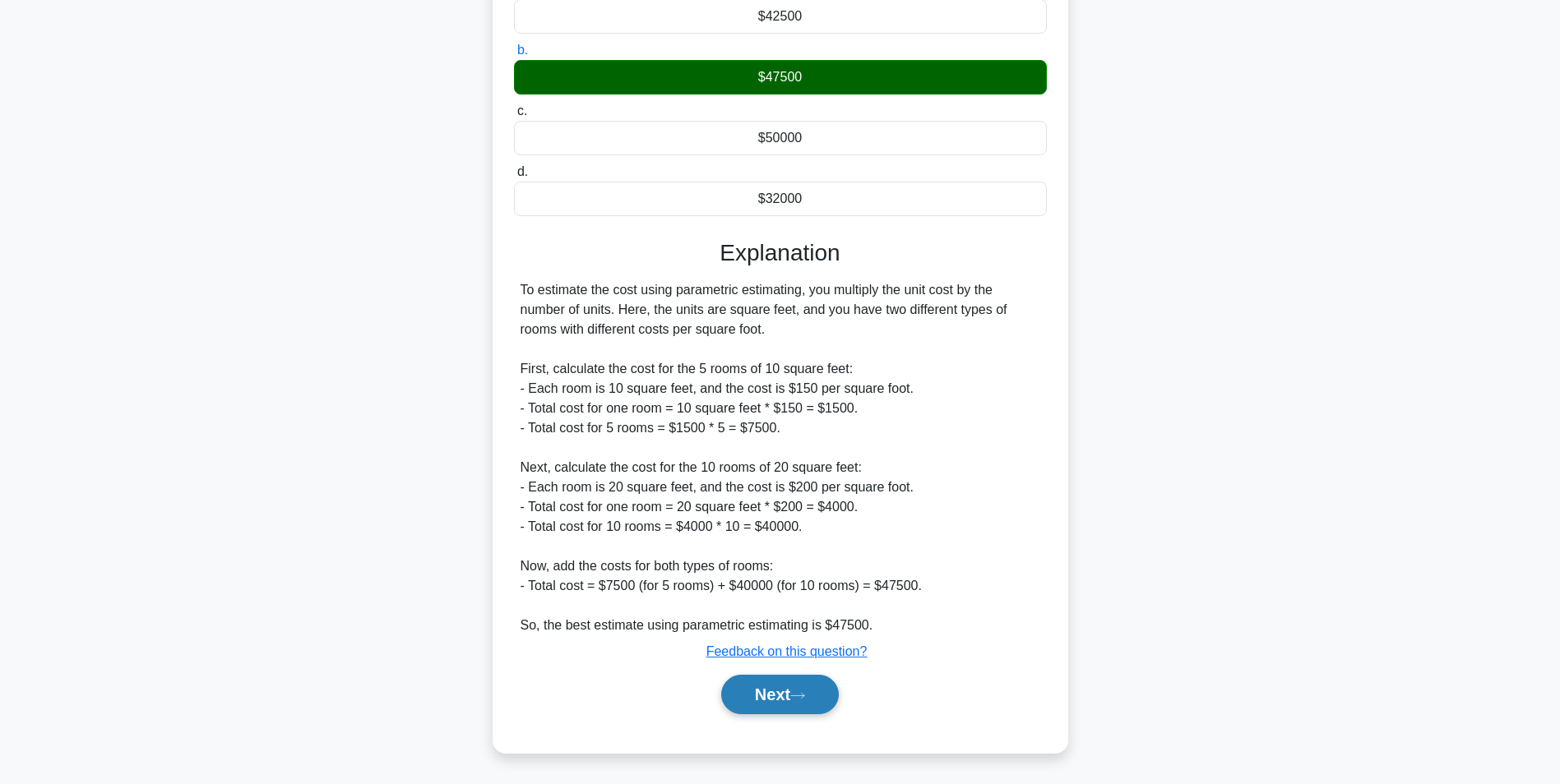
click at [775, 700] on button "Next" at bounding box center [780, 695] width 118 height 40
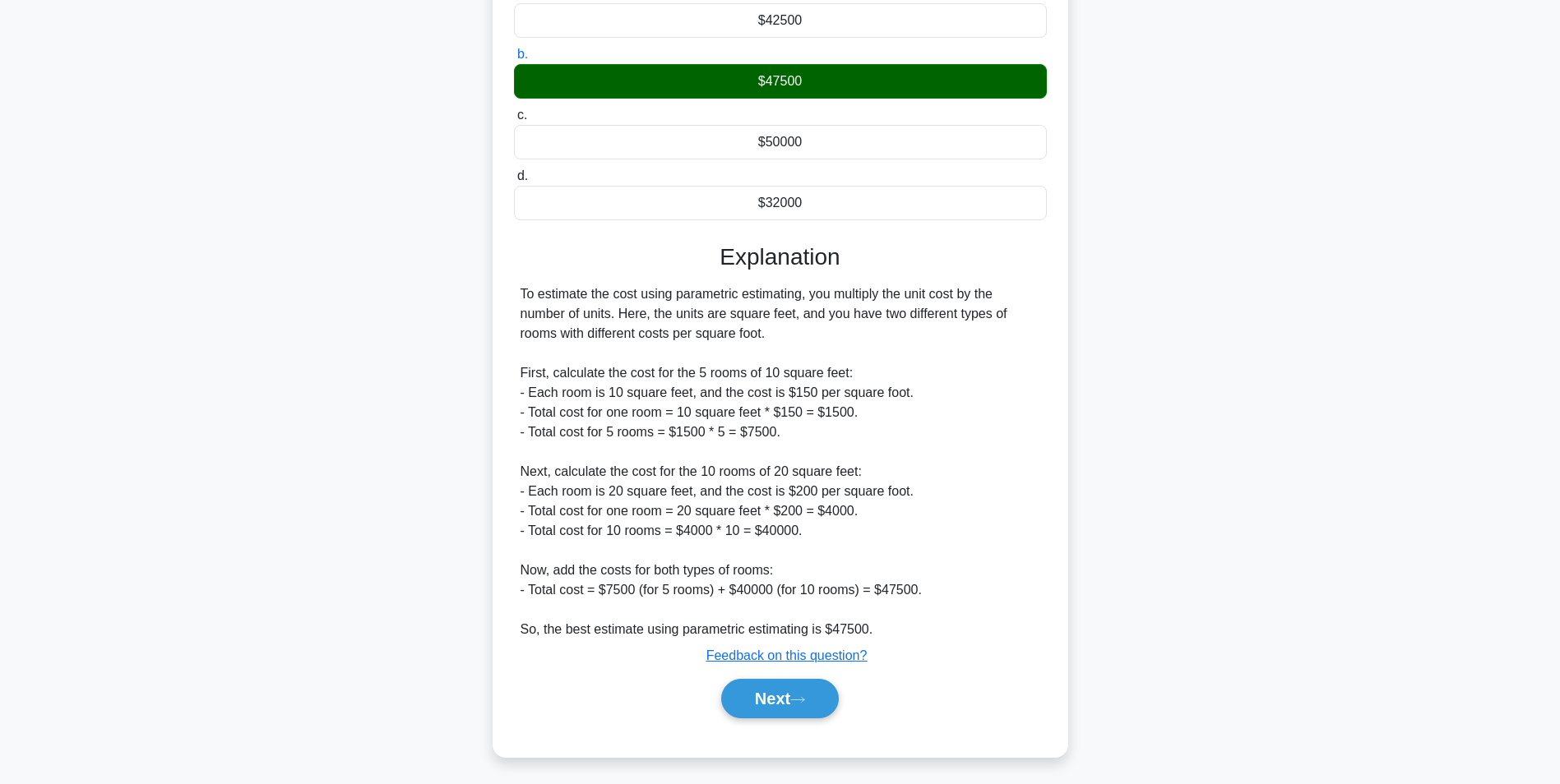
scroll to position [104, 0]
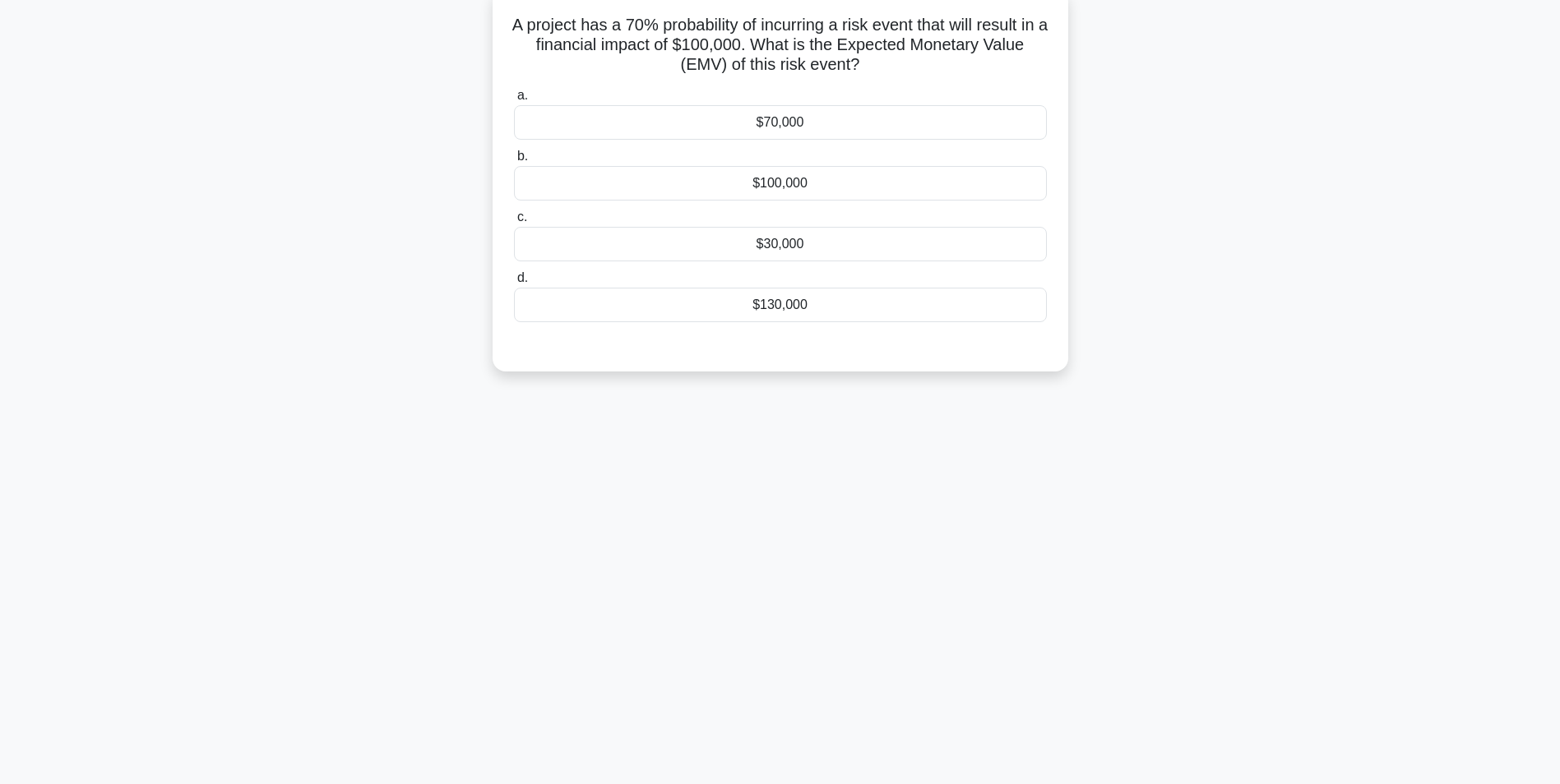
click at [780, 126] on div "$70,000" at bounding box center [781, 122] width 533 height 34
click at [514, 101] on input "a. $70,000" at bounding box center [514, 95] width 0 height 10
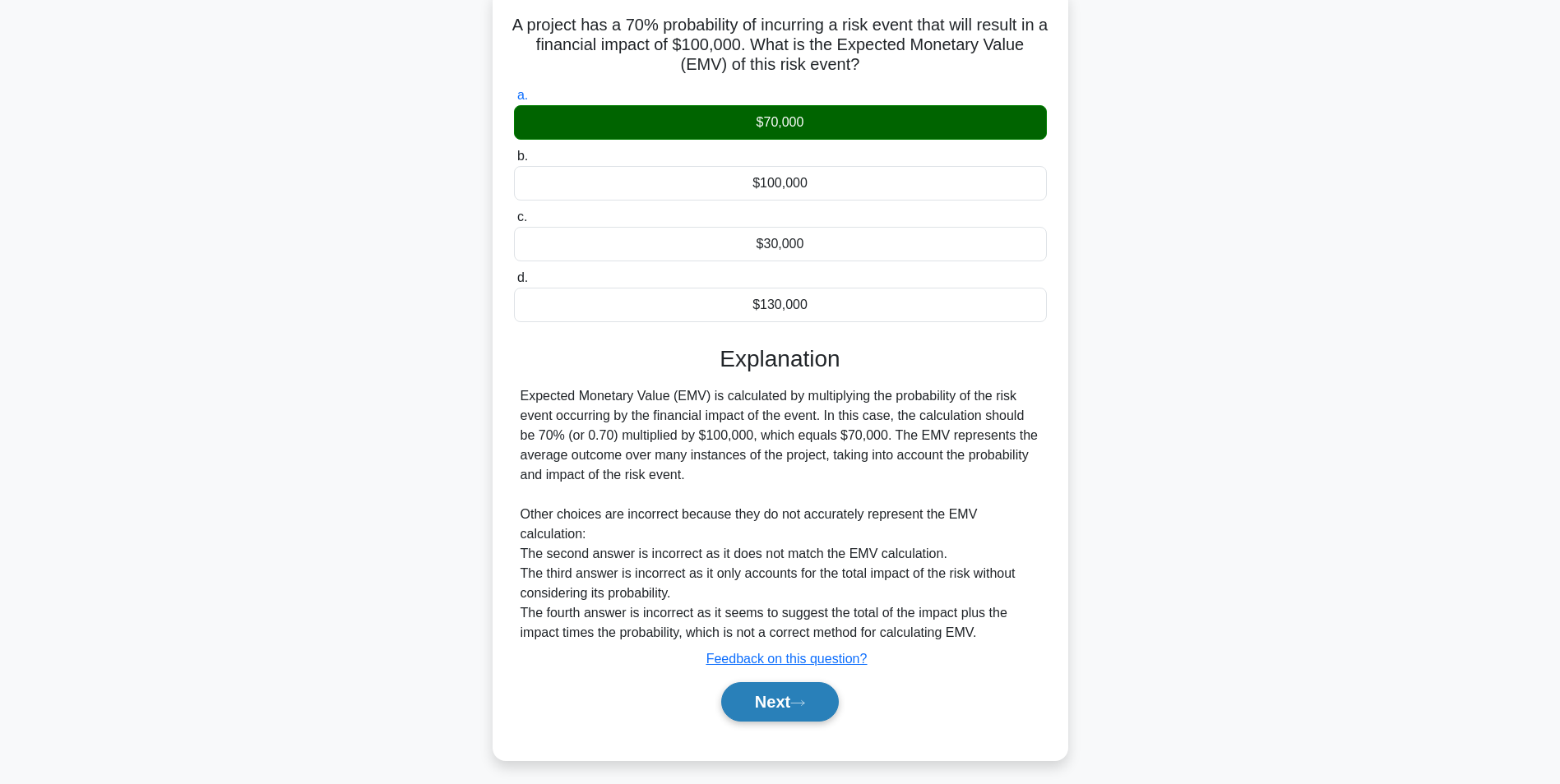
click at [790, 708] on button "Next" at bounding box center [780, 702] width 118 height 40
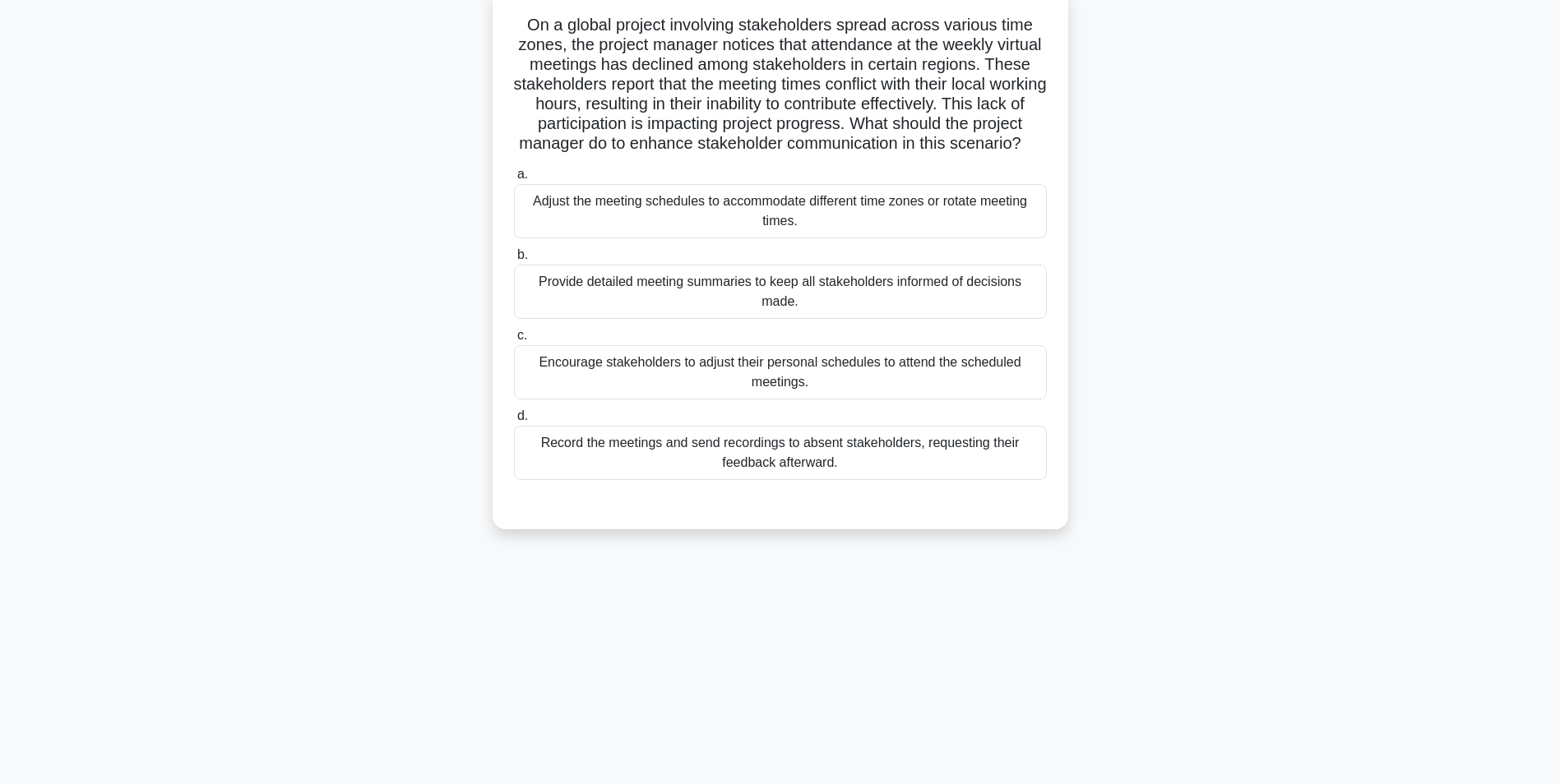
click at [745, 236] on div "Adjust the meeting schedules to accommodate different time zones or rotate meet…" at bounding box center [781, 211] width 533 height 54
click at [514, 180] on input "a. Adjust the meeting schedules to accommodate different time zones or rotate m…" at bounding box center [514, 175] width 0 height 10
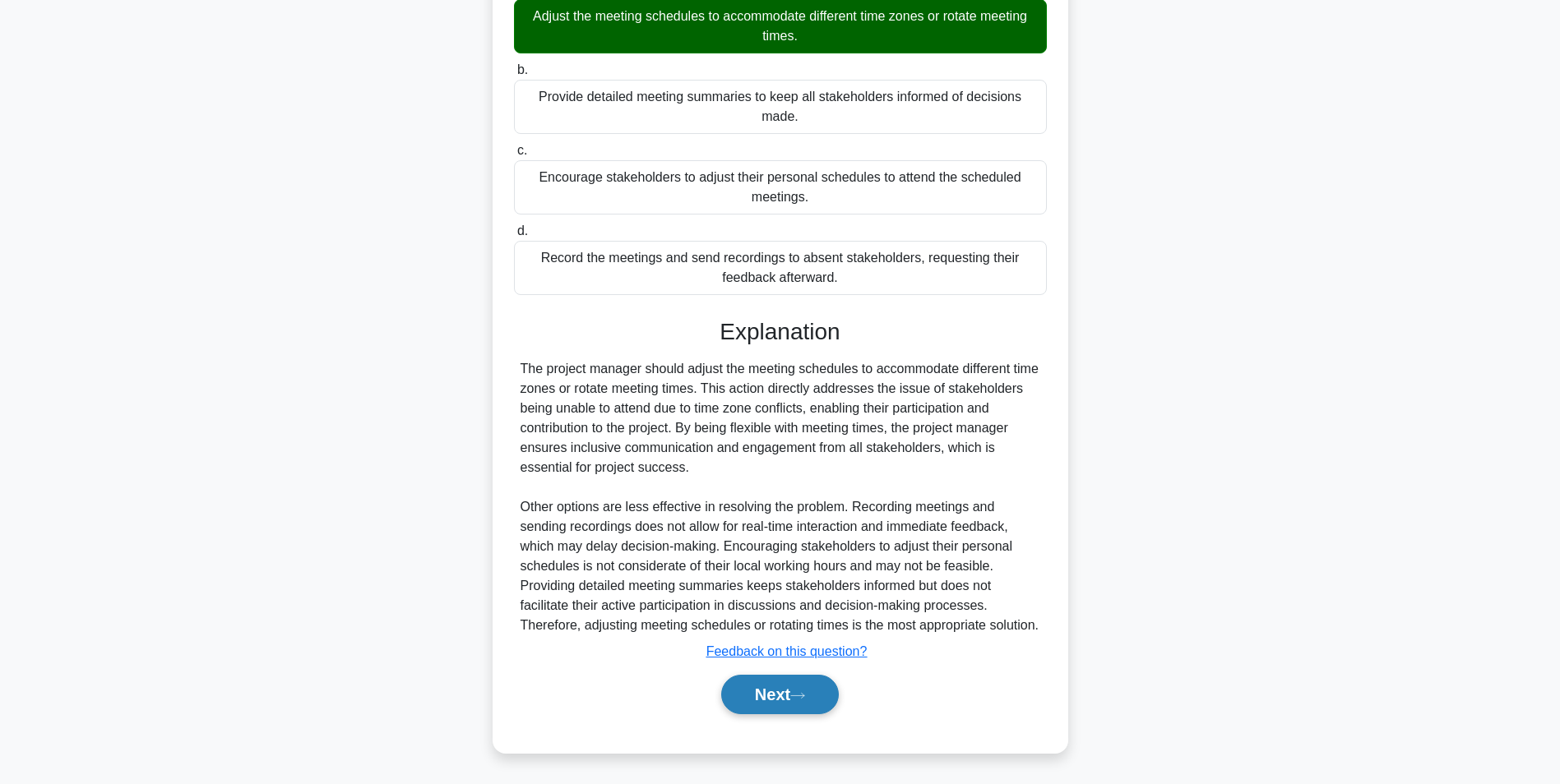
scroll to position [329, 0]
click at [789, 710] on button "Next" at bounding box center [780, 695] width 118 height 40
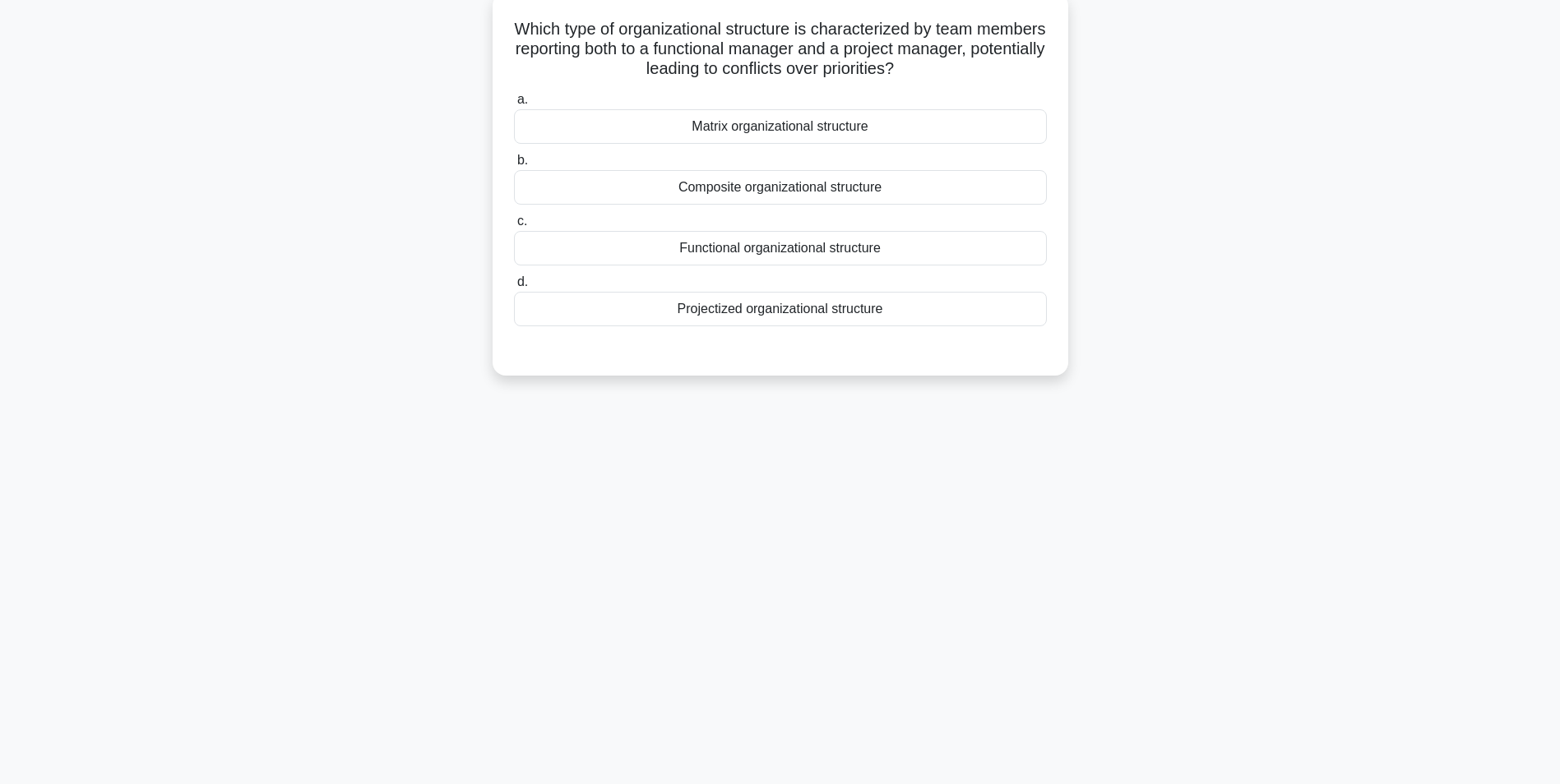
scroll to position [104, 0]
click at [798, 250] on div "Functional organizational structure" at bounding box center [781, 244] width 533 height 34
click at [514, 223] on input "c. Functional organizational structure" at bounding box center [514, 217] width 0 height 10
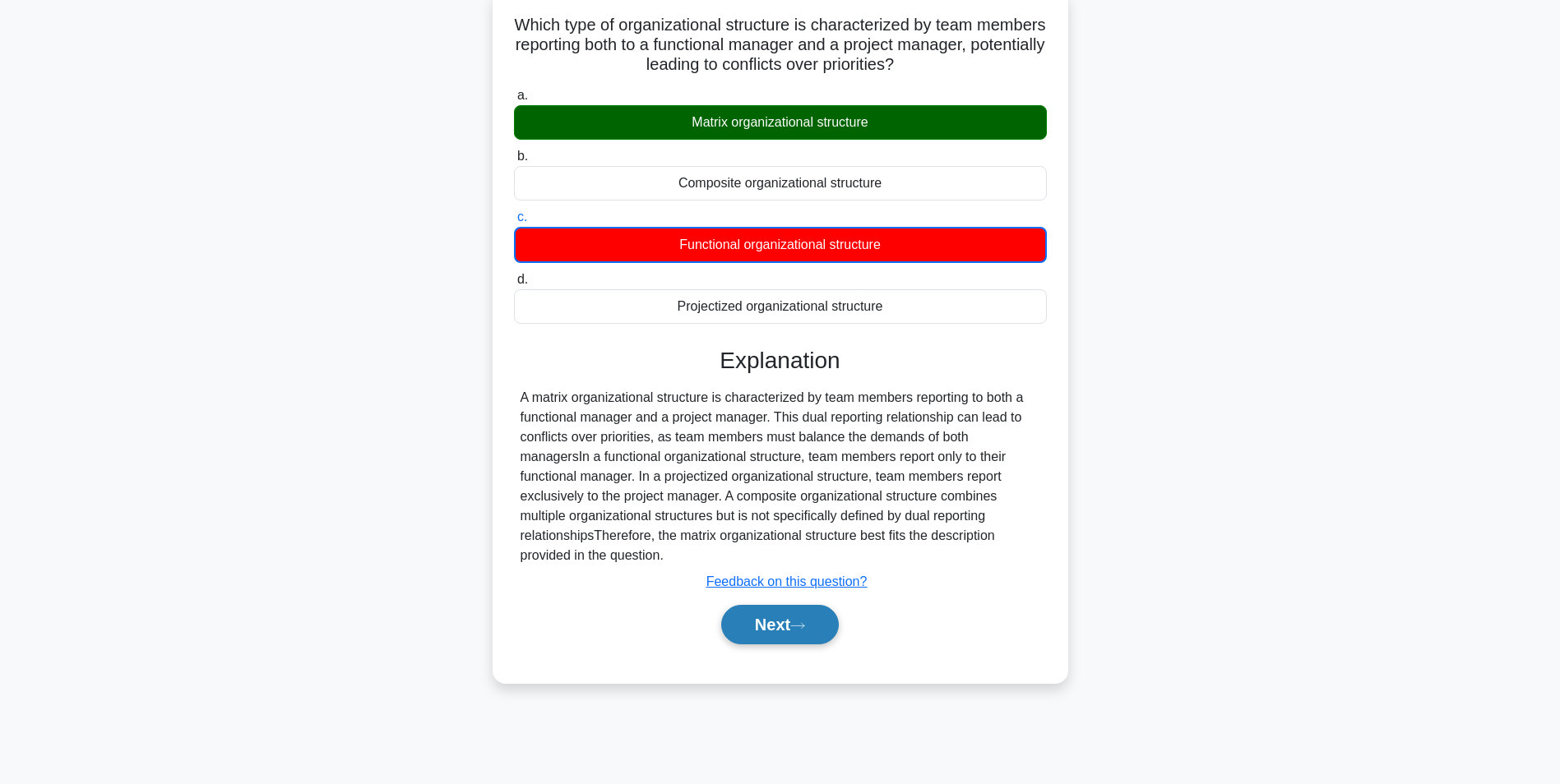
click at [783, 626] on button "Next" at bounding box center [780, 625] width 118 height 40
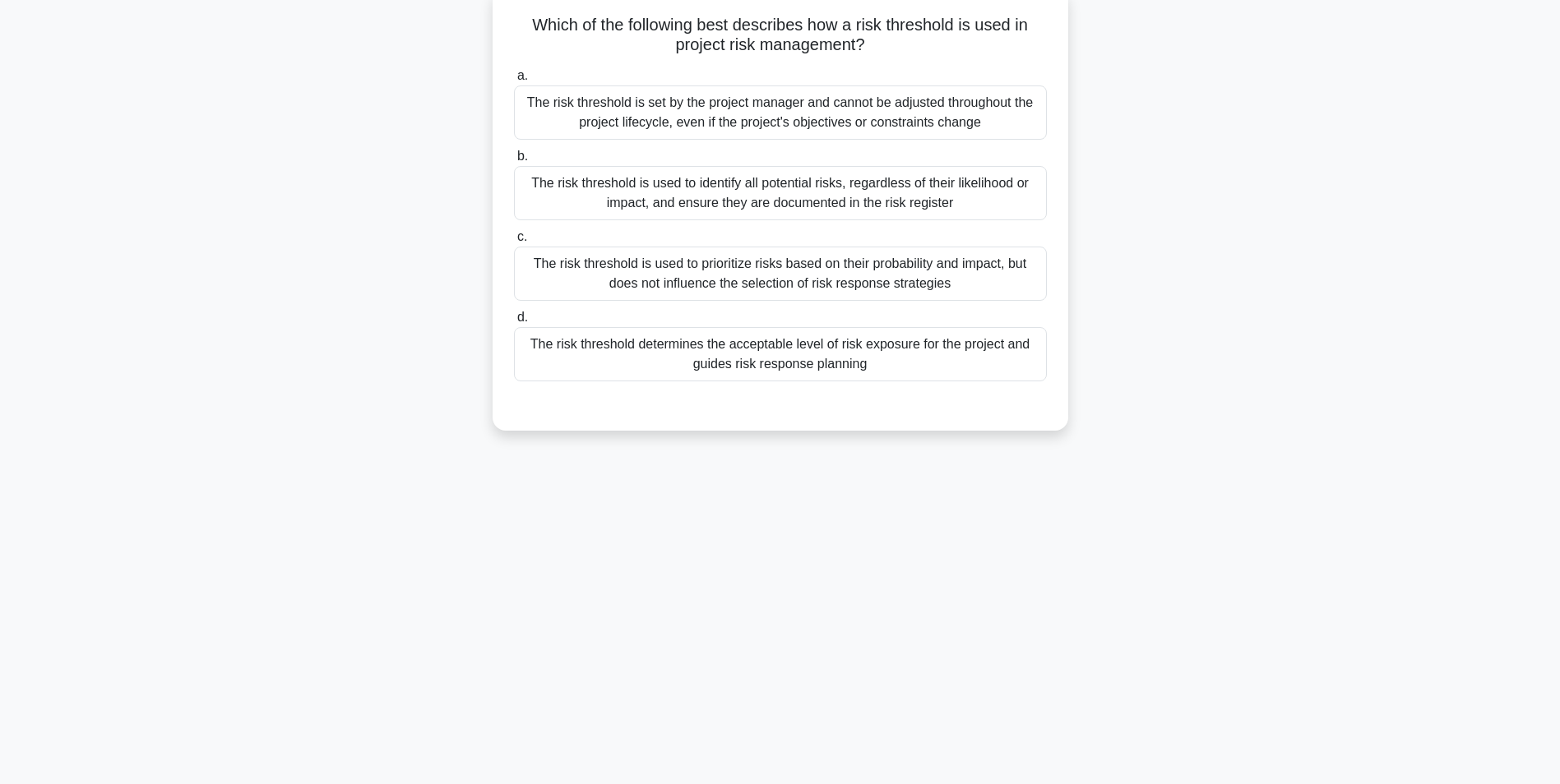
click at [789, 359] on div "The risk threshold determines the acceptable level of risk exposure for the pro…" at bounding box center [781, 354] width 533 height 54
click at [514, 323] on input "d. The risk threshold determines the acceptable level of risk exposure for the …" at bounding box center [514, 317] width 0 height 10
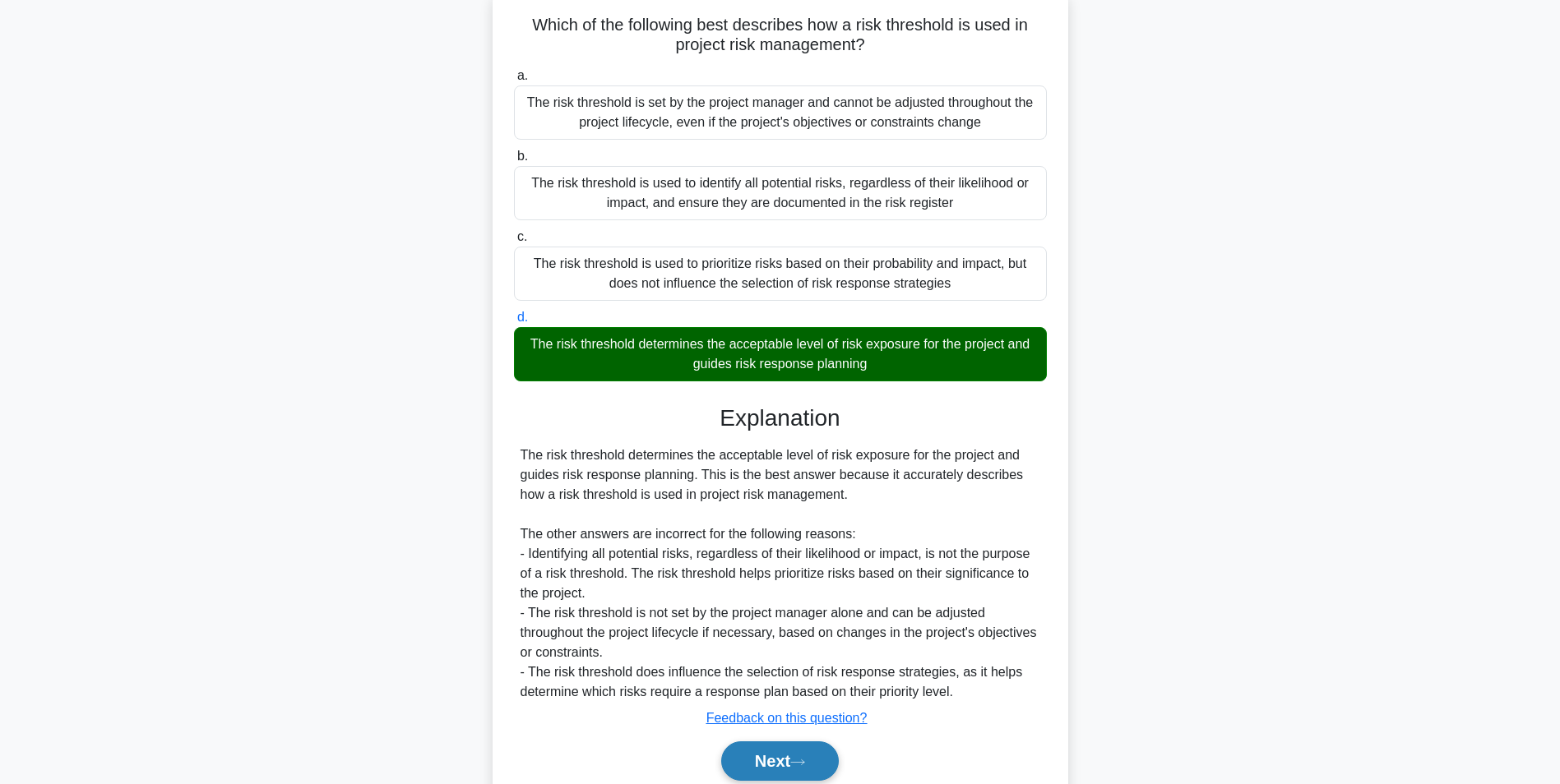
click at [763, 763] on button "Next" at bounding box center [780, 762] width 118 height 40
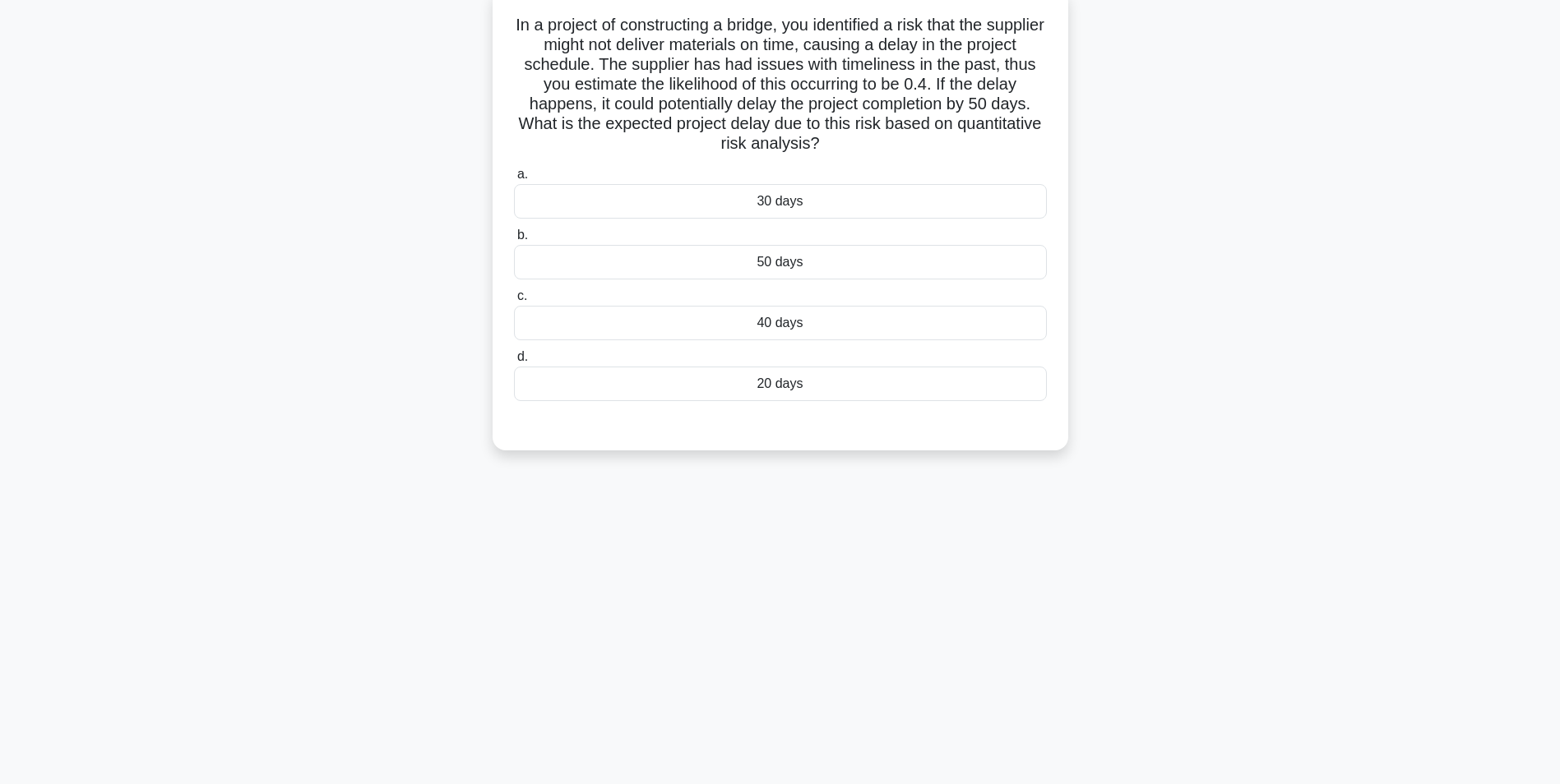
click at [780, 265] on div "50 days" at bounding box center [781, 262] width 533 height 34
click at [514, 241] on input "b. 50 days" at bounding box center [514, 236] width 0 height 10
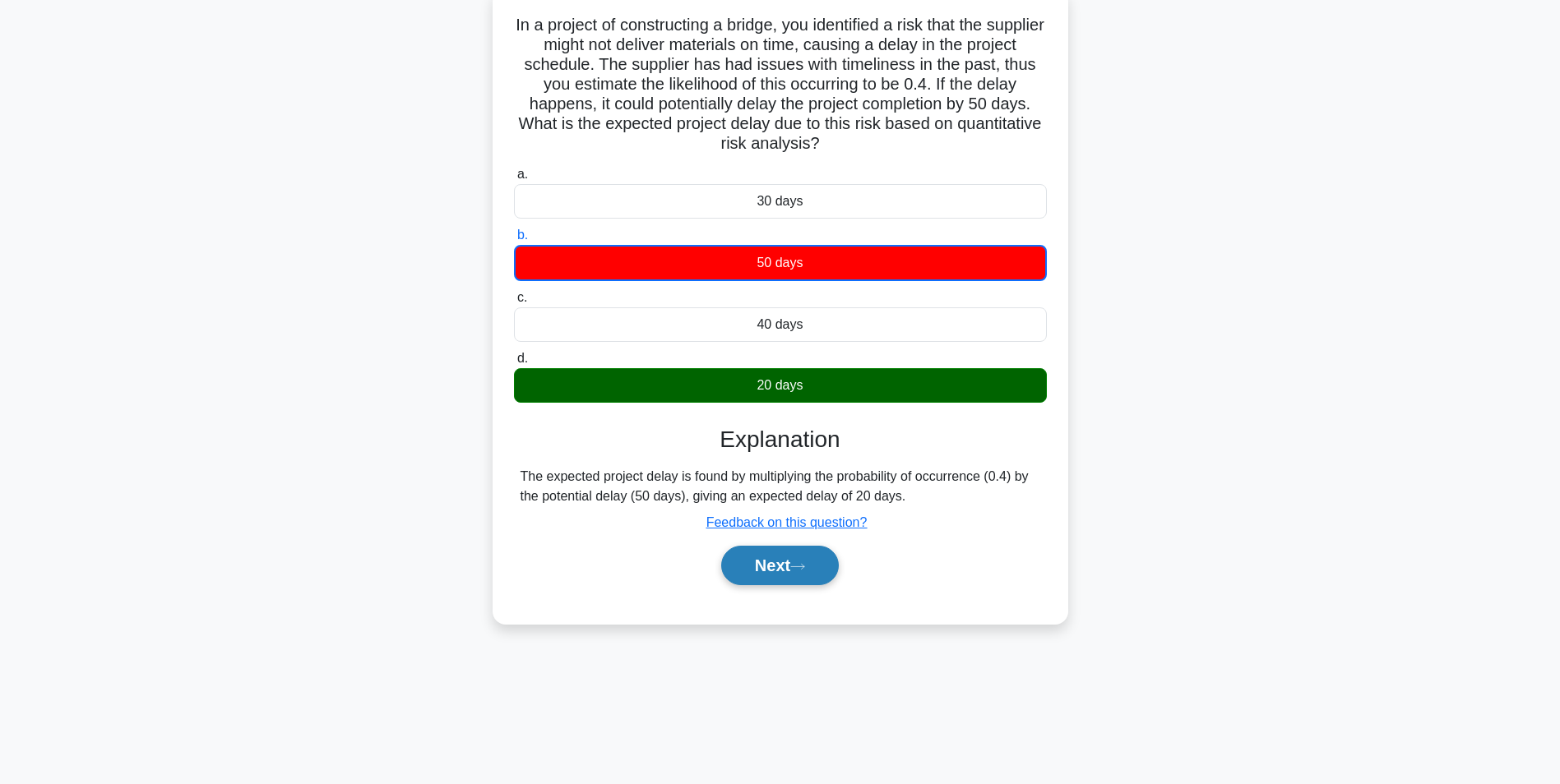
click at [778, 571] on button "Next" at bounding box center [780, 566] width 118 height 40
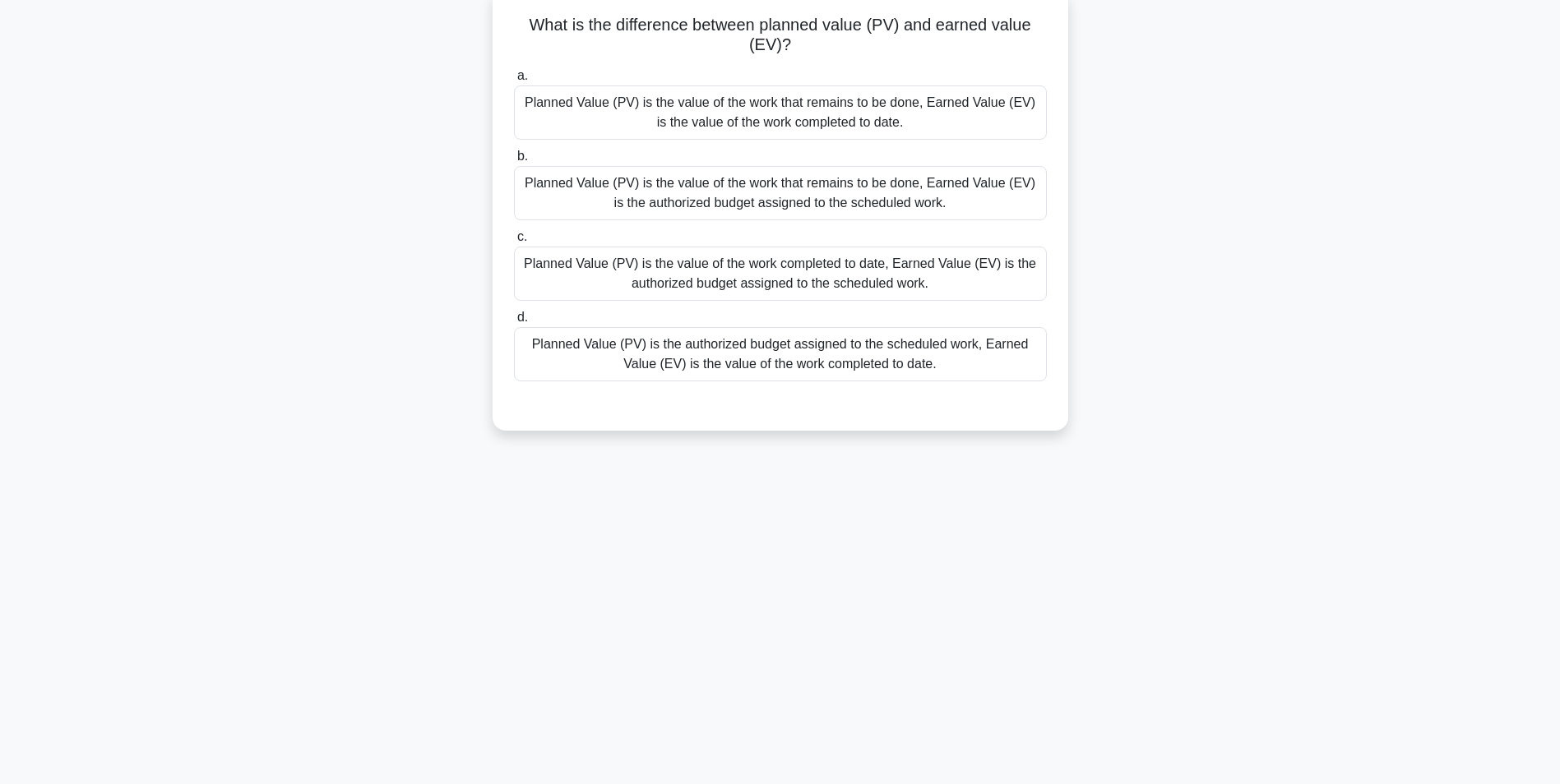
click at [770, 119] on div "Planned Value (PV) is the value of the work that remains to be done, Earned Val…" at bounding box center [781, 112] width 533 height 54
click at [514, 82] on input "a. Planned Value (PV) is the value of the work that remains to be done, Earned …" at bounding box center [514, 76] width 0 height 10
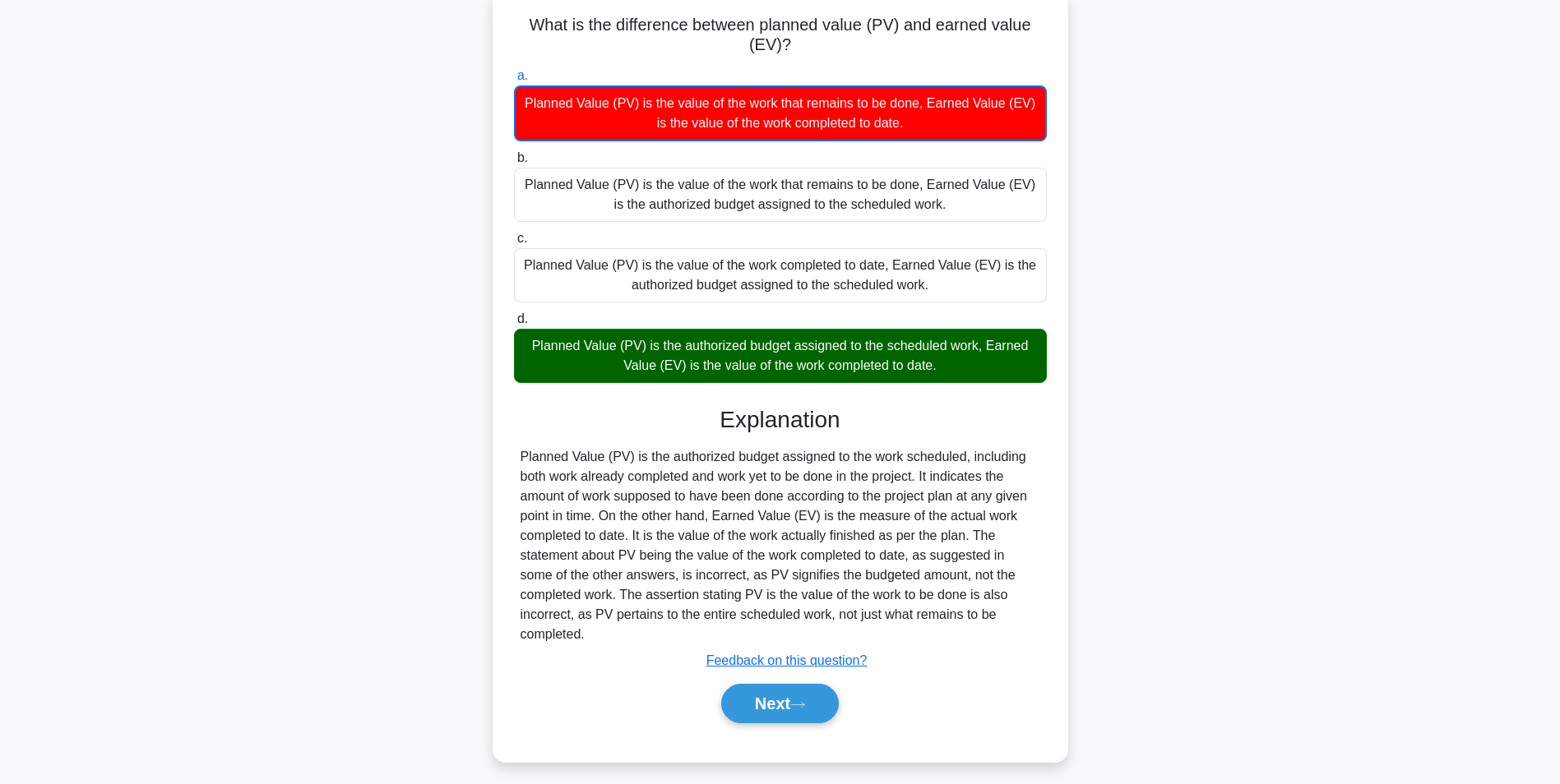
click at [796, 358] on div "Planned Value (PV) is the authorized budget assigned to the scheduled work, Ear…" at bounding box center [781, 356] width 533 height 54
click at [514, 325] on input "d. Planned Value (PV) is the authorized budget assigned to the scheduled work, …" at bounding box center [514, 319] width 0 height 10
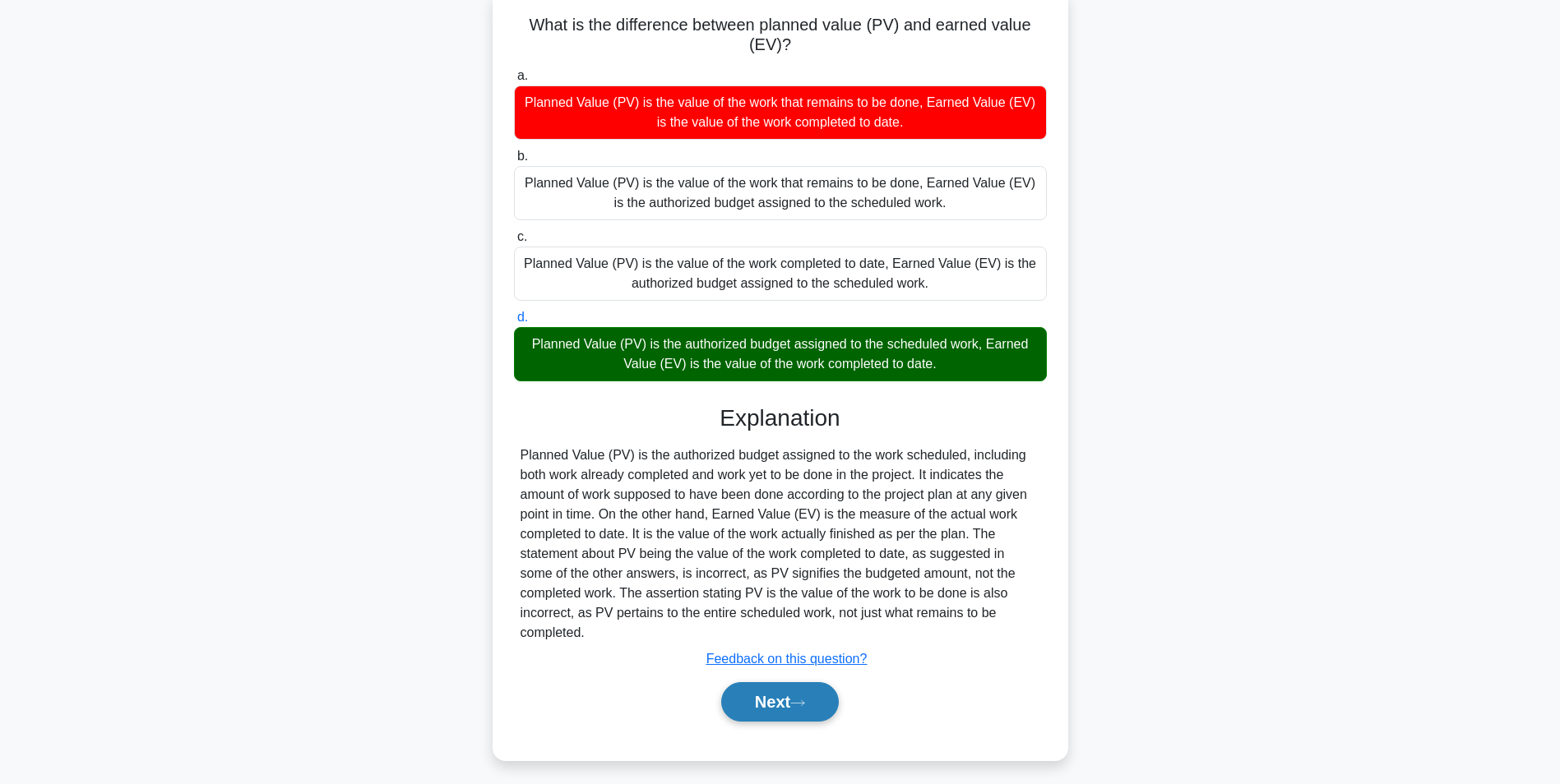
click at [796, 703] on button "Next" at bounding box center [780, 702] width 118 height 40
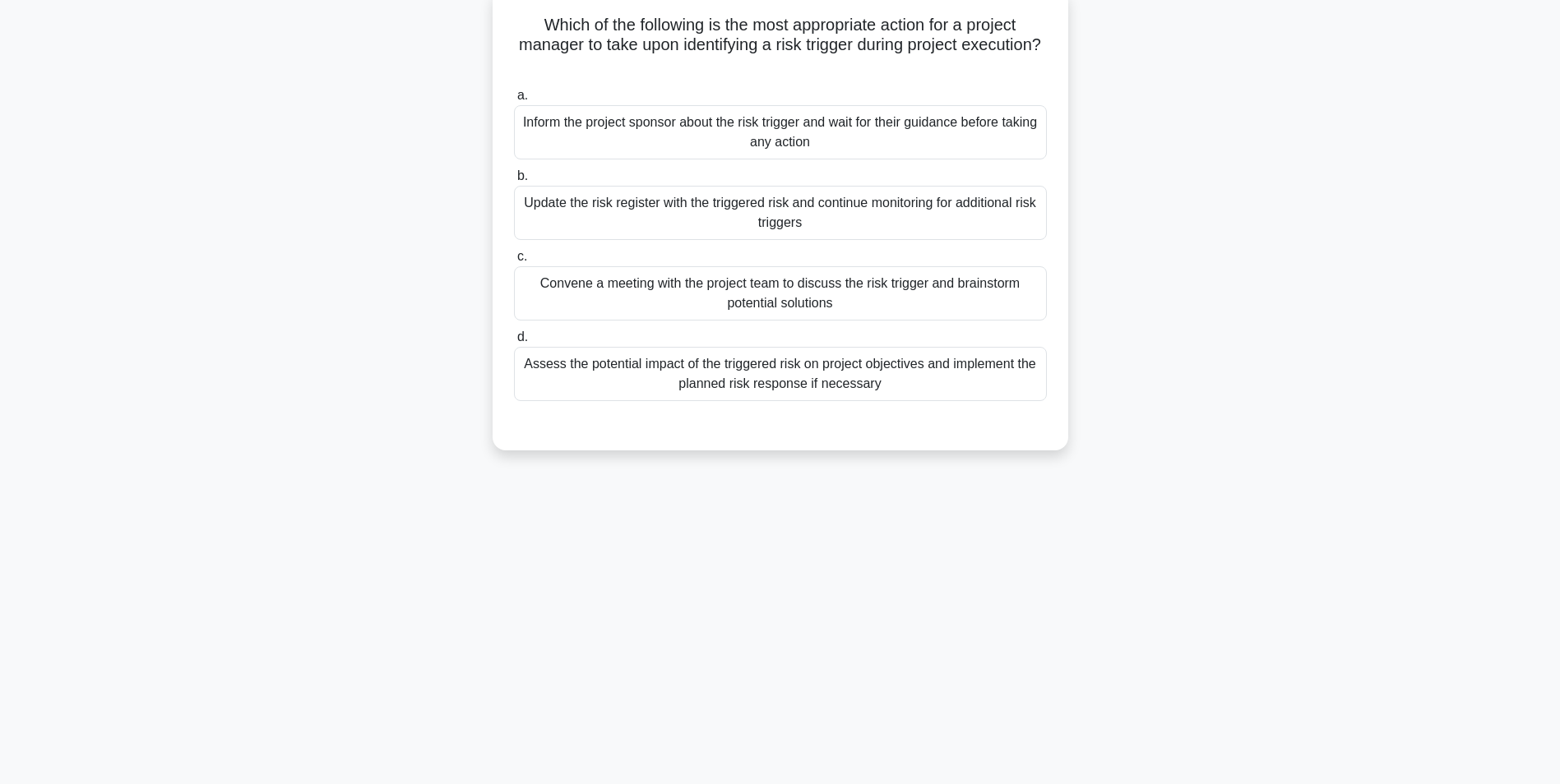
drag, startPoint x: 535, startPoint y: 128, endPoint x: 1036, endPoint y: 138, distance: 501.1
click at [1036, 138] on div "Inform the project sponsor about the risk trigger and wait for their guidance b…" at bounding box center [781, 132] width 533 height 54
click at [783, 156] on div "Inform the project sponsor about the risk trigger and wait for their guidance b…" at bounding box center [781, 132] width 533 height 54
click at [514, 101] on input "a. Inform the project sponsor about the risk trigger and wait for their guidanc…" at bounding box center [514, 95] width 0 height 10
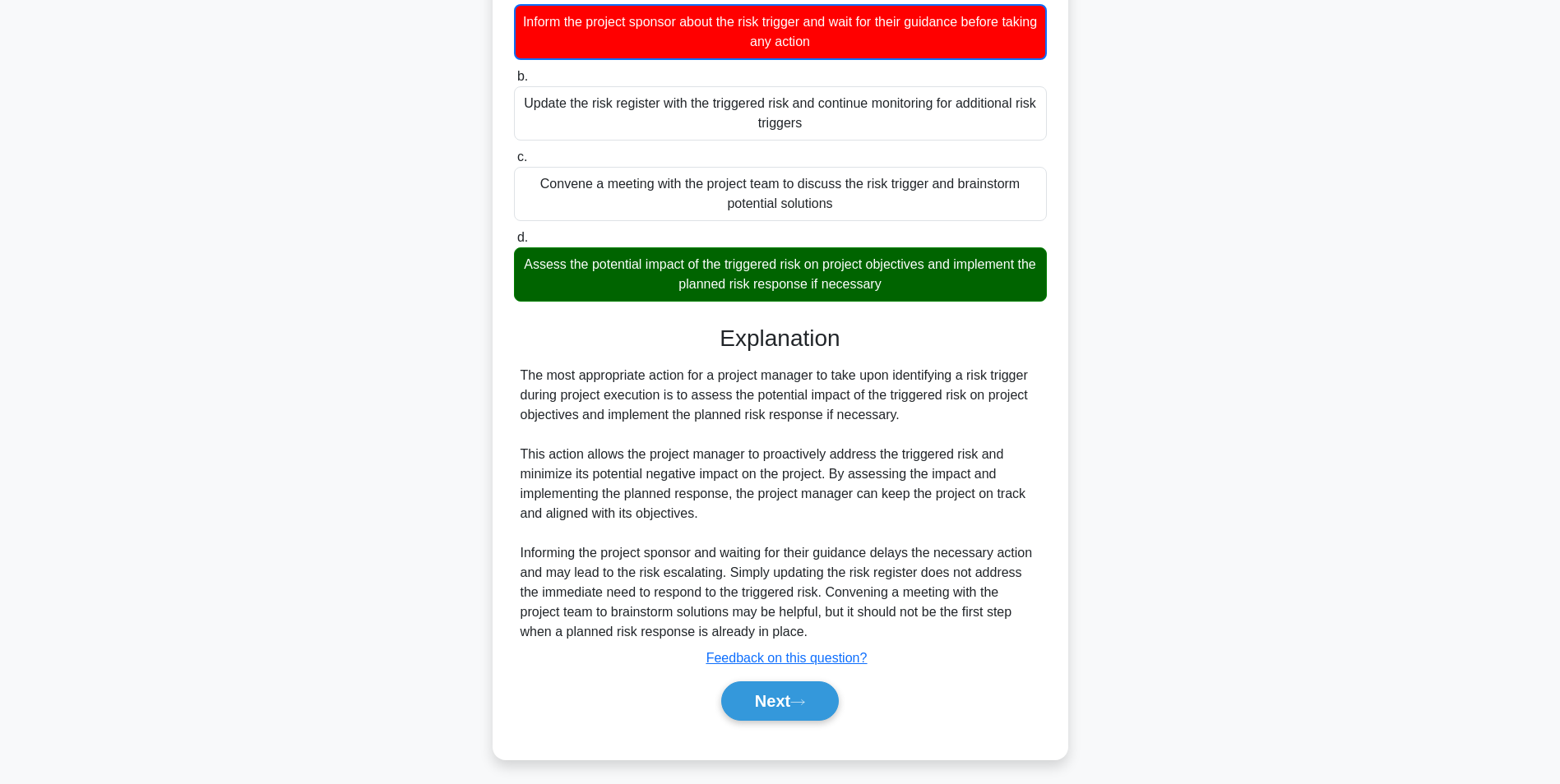
scroll to position [212, 0]
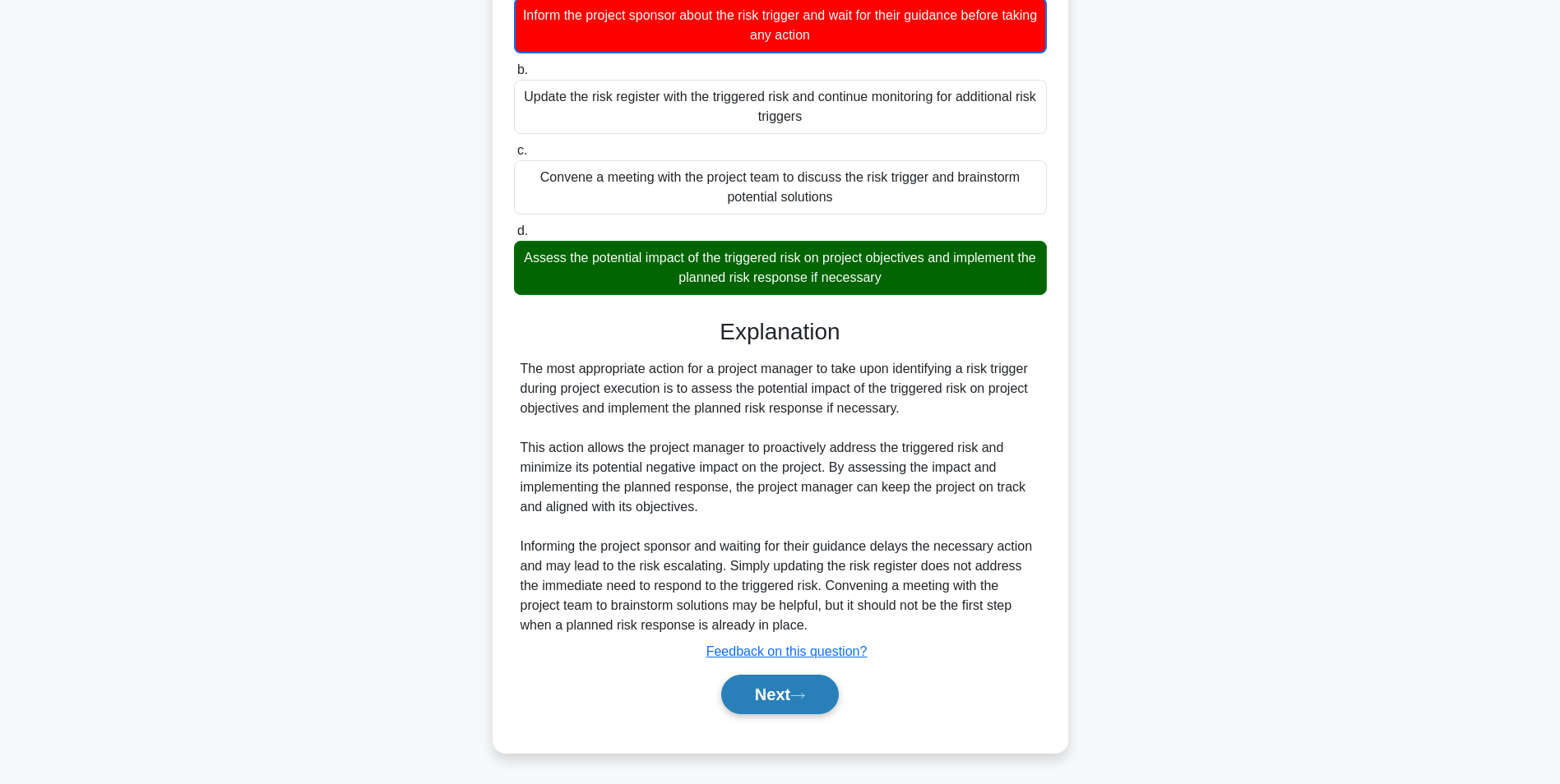
click at [761, 689] on button "Next" at bounding box center [780, 695] width 118 height 40
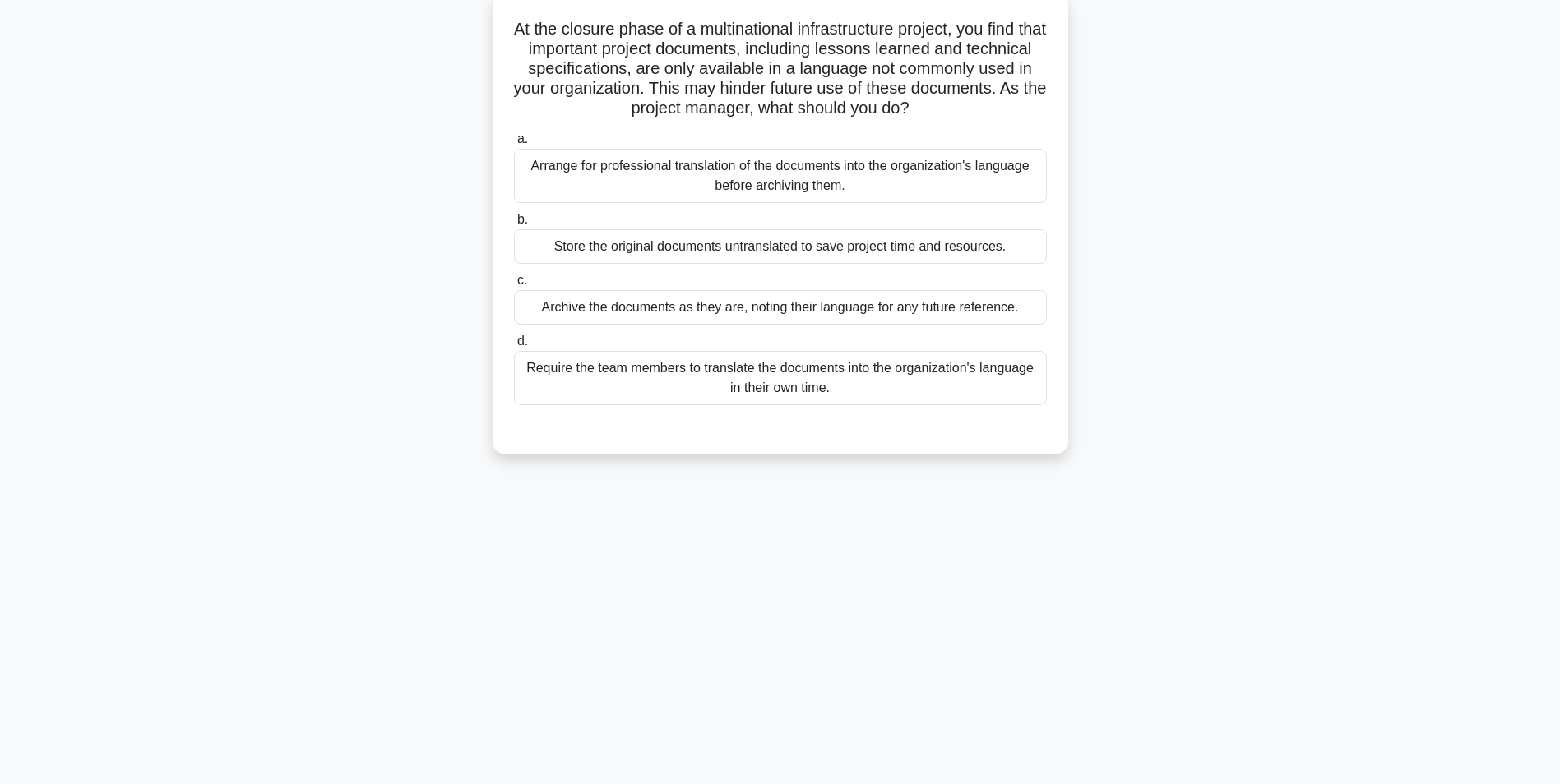
scroll to position [104, 0]
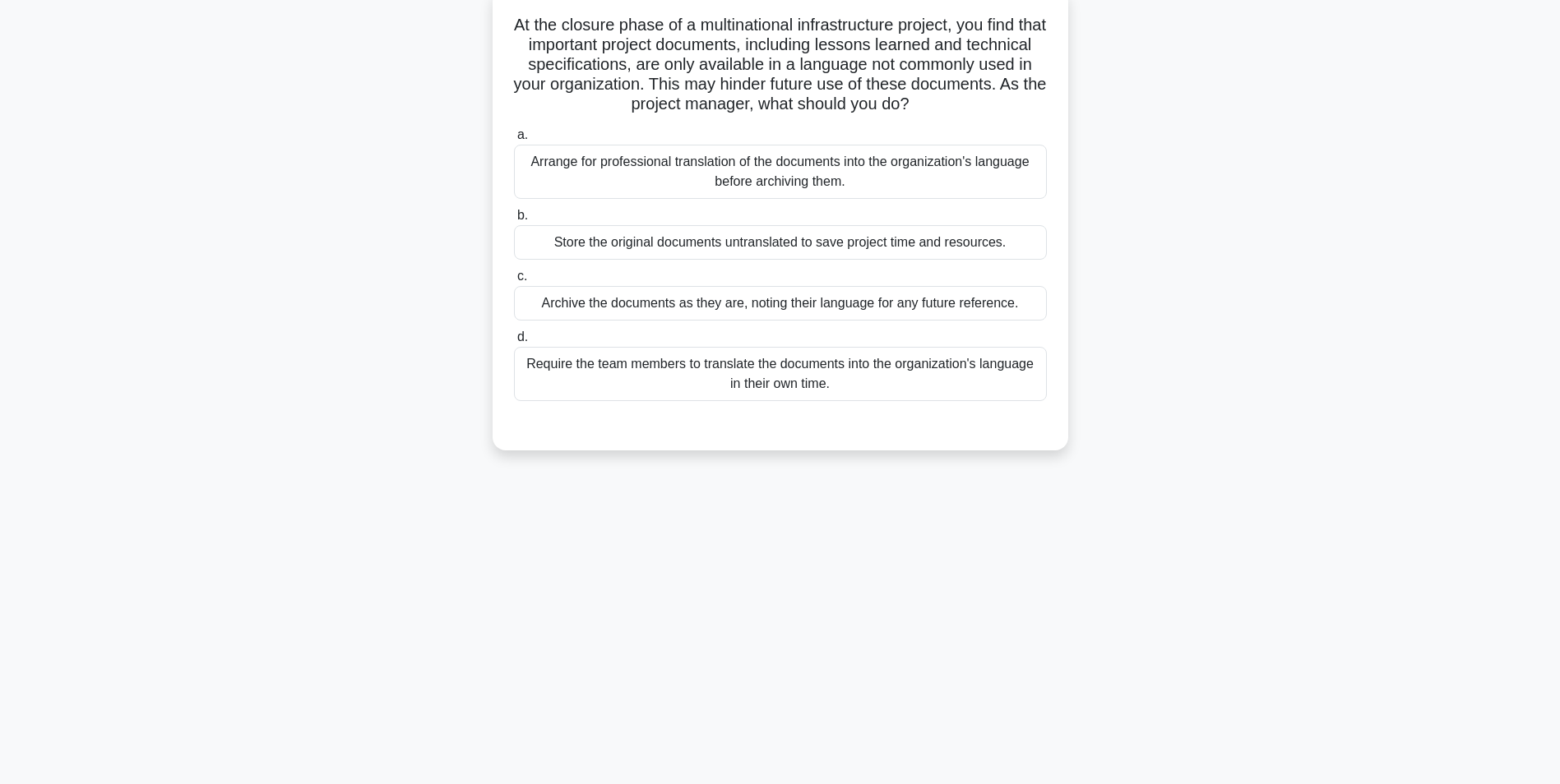
click at [740, 175] on div "Arrange for professional translation of the documents into the organization's l…" at bounding box center [781, 171] width 533 height 54
click at [514, 141] on input "a. Arrange for professional translation of the documents into the organization'…" at bounding box center [514, 135] width 0 height 10
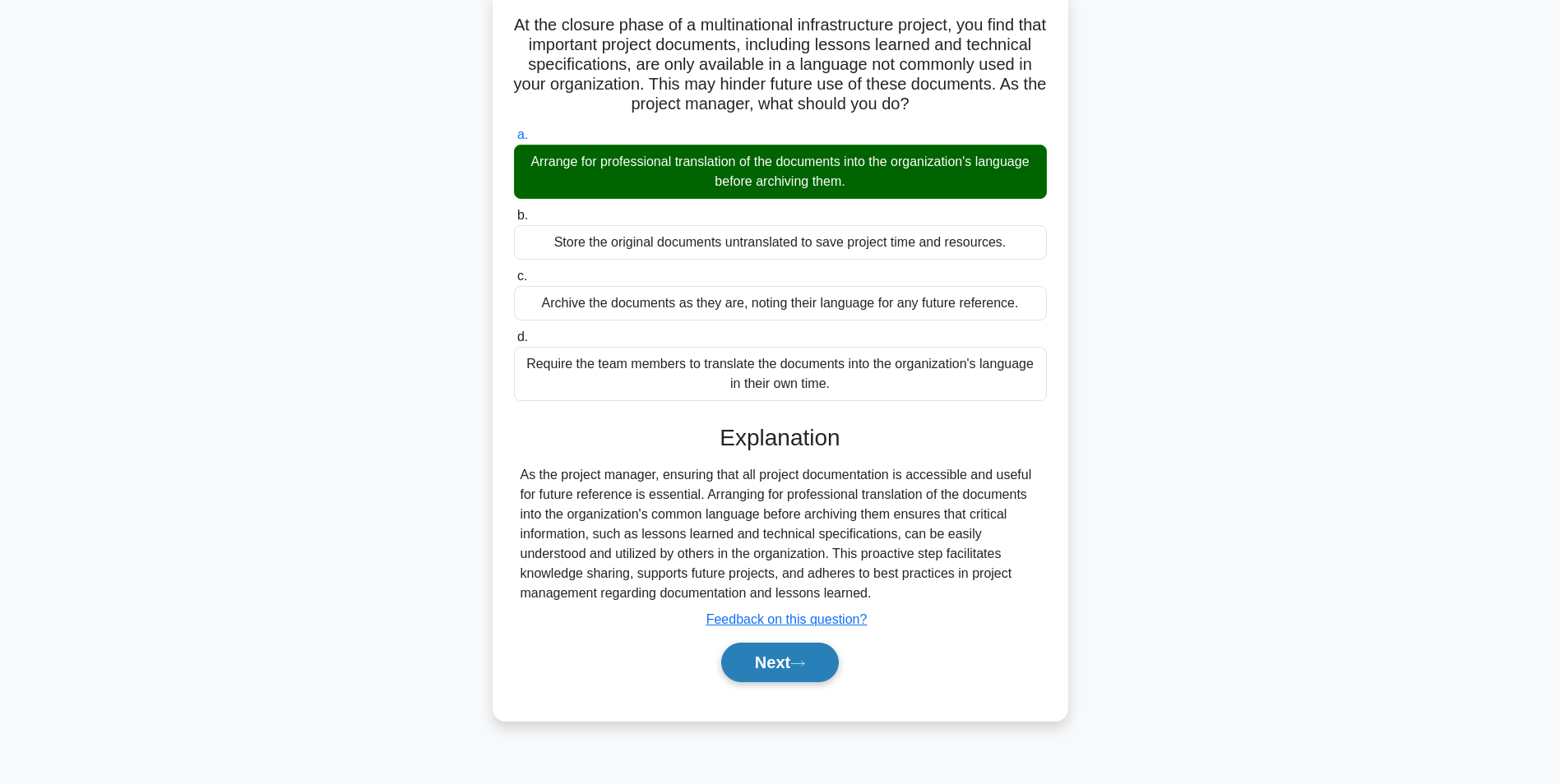
click at [744, 654] on button "Next" at bounding box center [780, 663] width 118 height 40
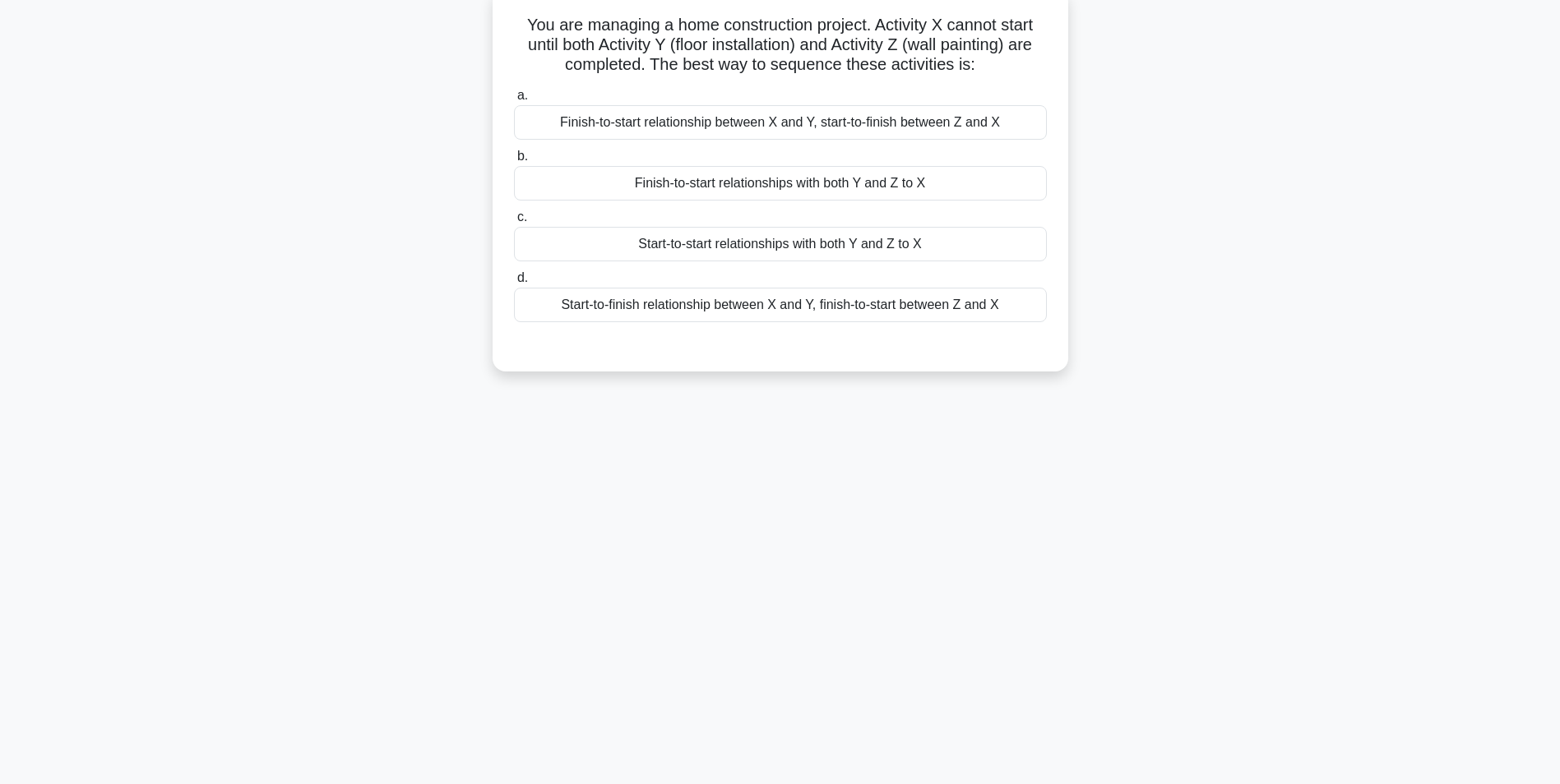
click at [864, 125] on div "Finish-to-start relationship between X and Y, start-to-finish between Z and X" at bounding box center [781, 122] width 533 height 34
click at [514, 101] on input "a. Finish-to-start relationship between X and Y, start-to-finish between Z and X" at bounding box center [514, 95] width 0 height 10
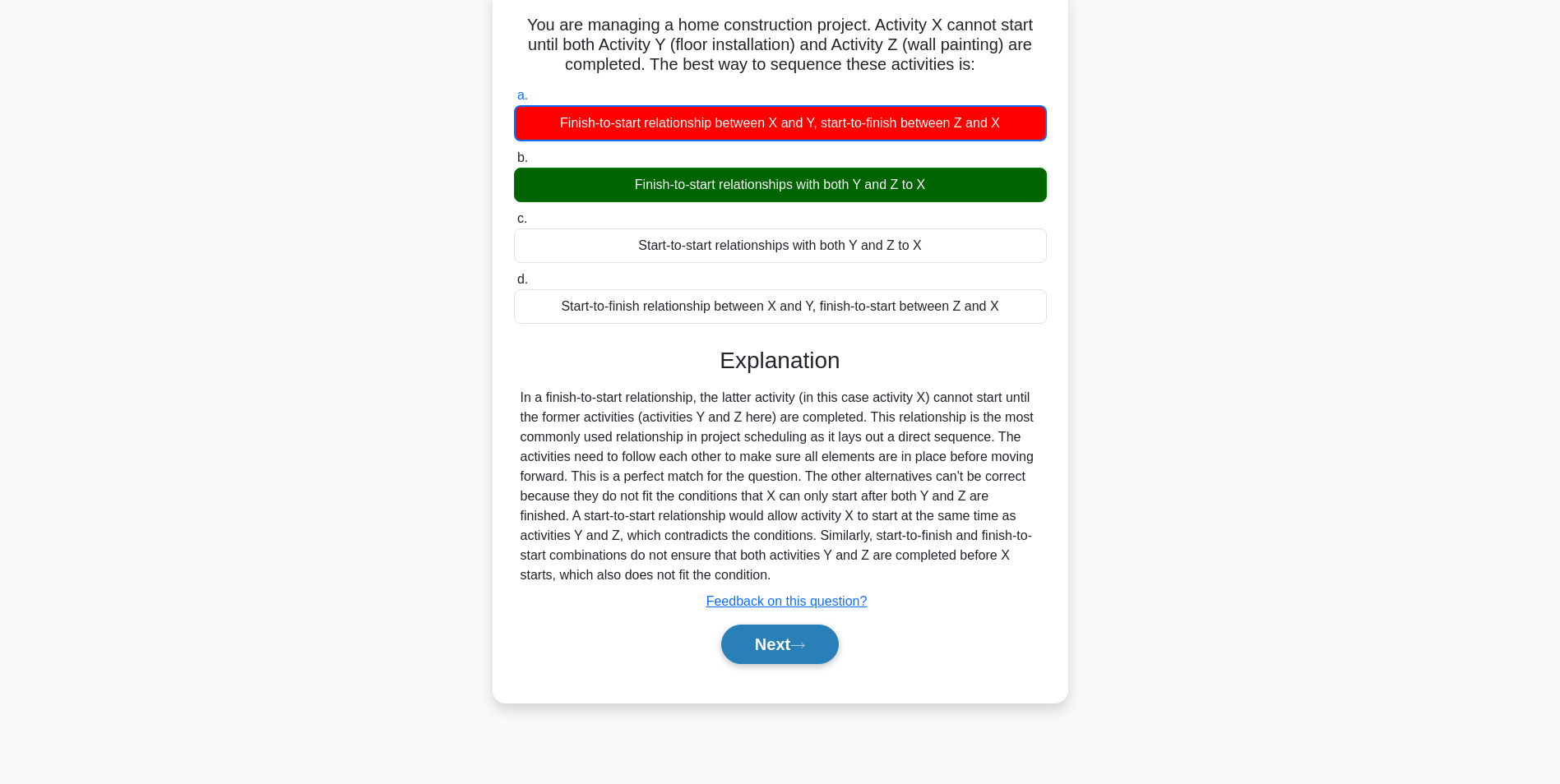
click at [783, 643] on button "Next" at bounding box center [780, 645] width 118 height 40
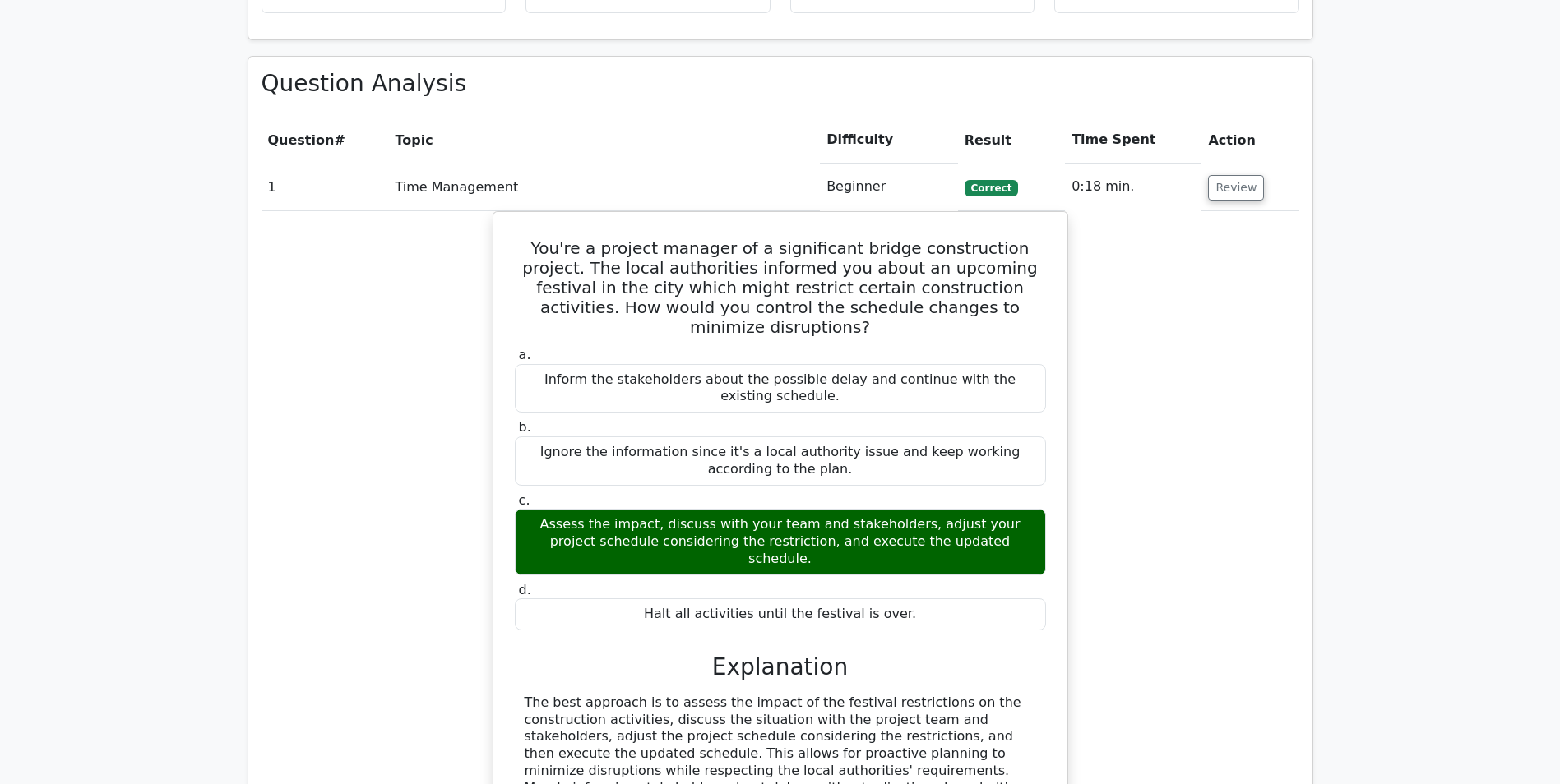
scroll to position [1069, 0]
